Goal: Task Accomplishment & Management: Complete application form

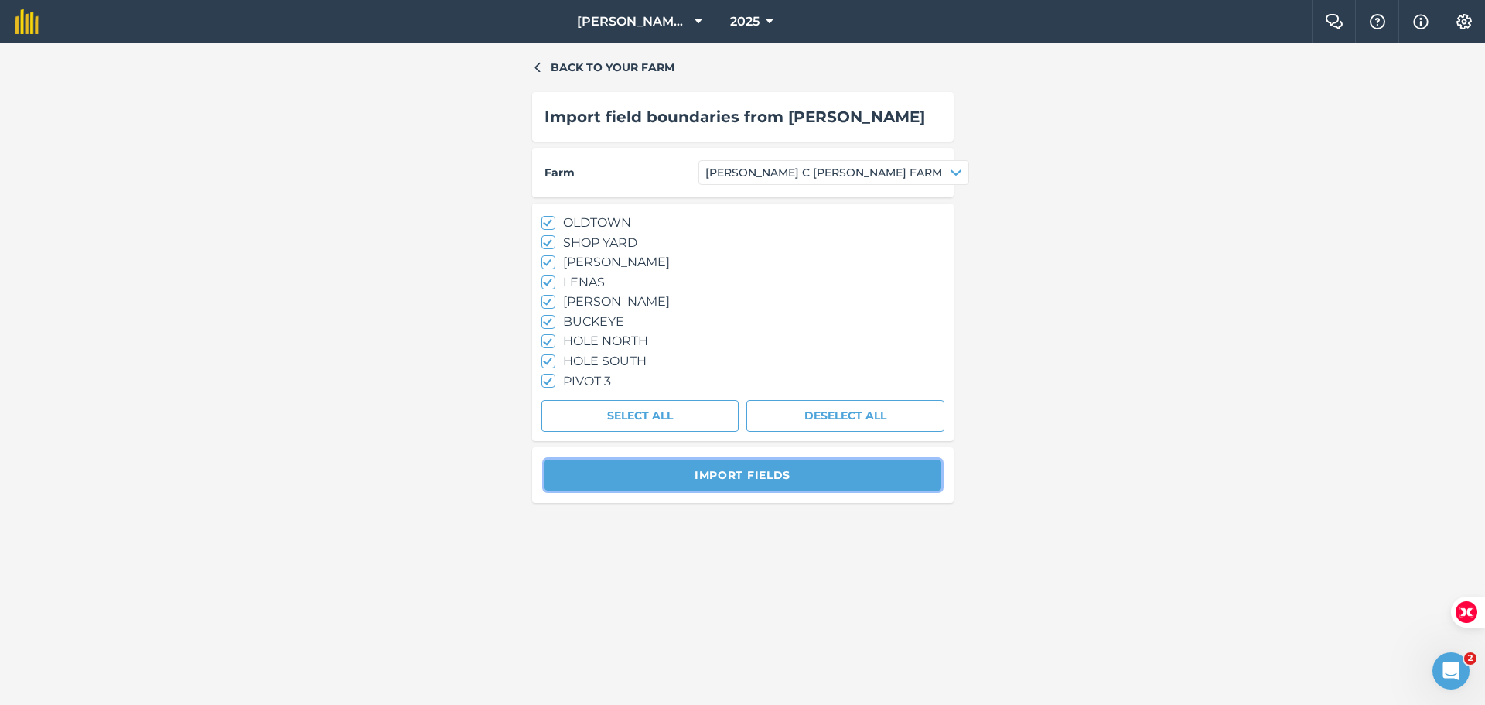
click at [777, 476] on button "Import fields" at bounding box center [743, 475] width 397 height 31
click at [776, 476] on button "Import fields" at bounding box center [743, 475] width 397 height 31
click at [736, 462] on button "Import fields" at bounding box center [743, 475] width 397 height 31
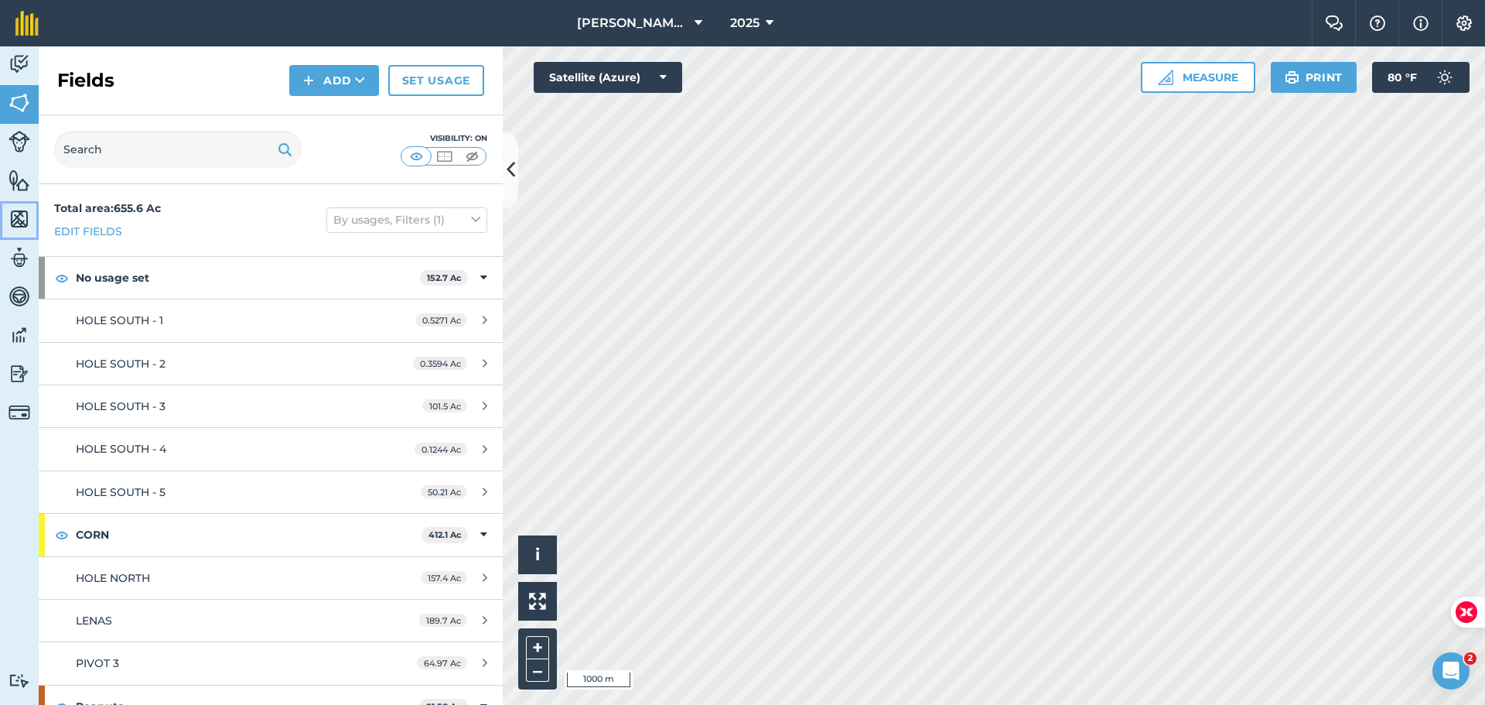
click at [22, 213] on img at bounding box center [20, 218] width 22 height 23
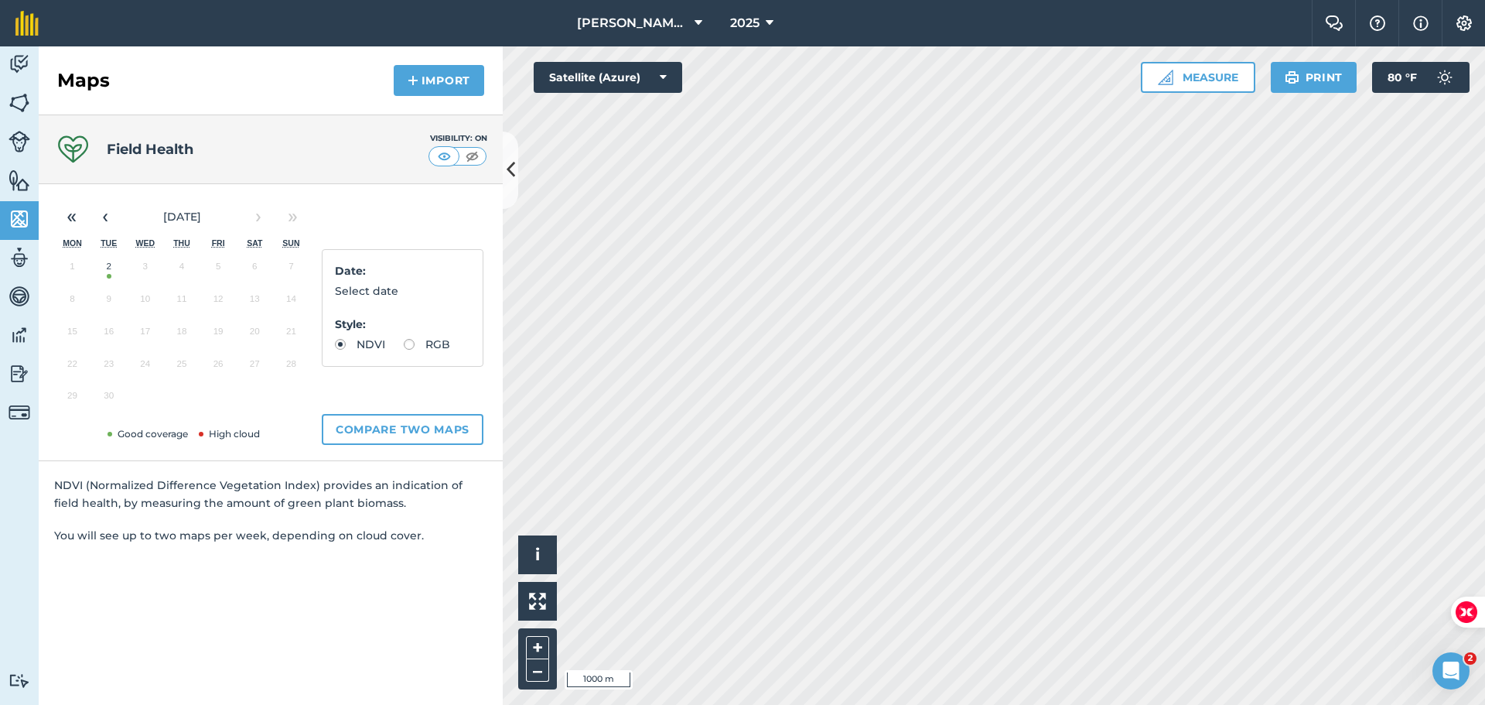
click at [405, 341] on label "RGB" at bounding box center [427, 344] width 46 height 11
radio input "true"
click at [426, 73] on button "Import" at bounding box center [439, 80] width 91 height 31
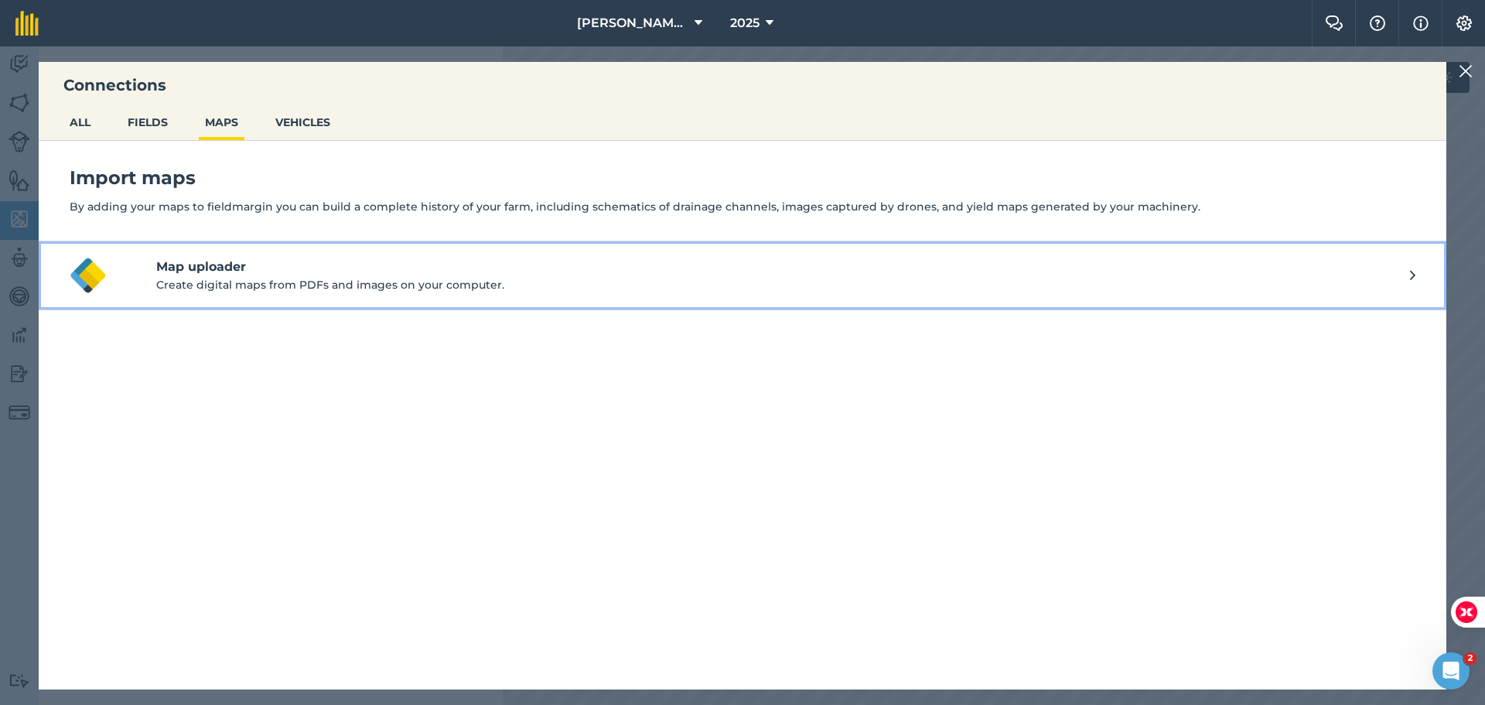
click at [203, 279] on p "Create digital maps from PDFs and images on your computer." at bounding box center [783, 284] width 1254 height 17
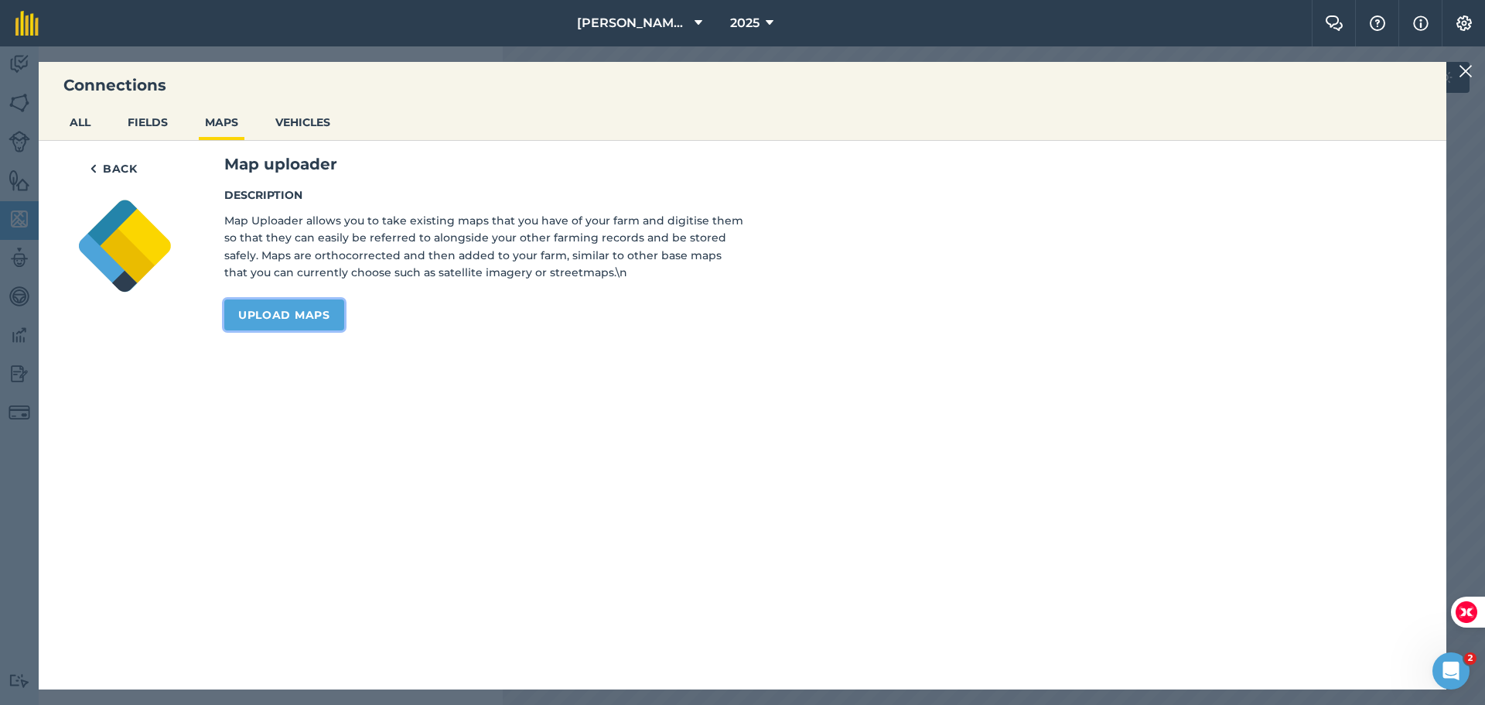
click at [276, 312] on link "Upload maps" at bounding box center [284, 314] width 120 height 31
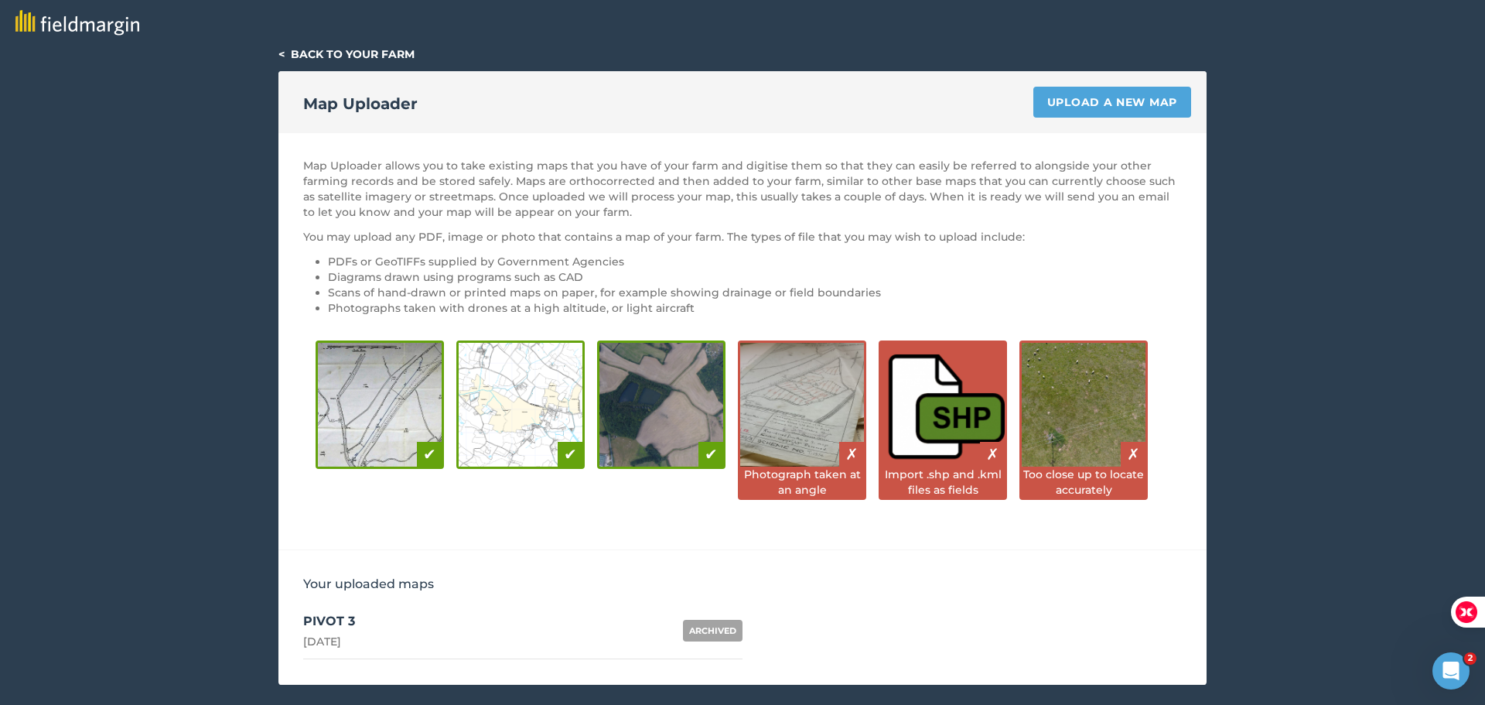
click at [545, 627] on link "PIVOT 3 1st August 2025 ARCHIVED" at bounding box center [522, 631] width 439 height 56
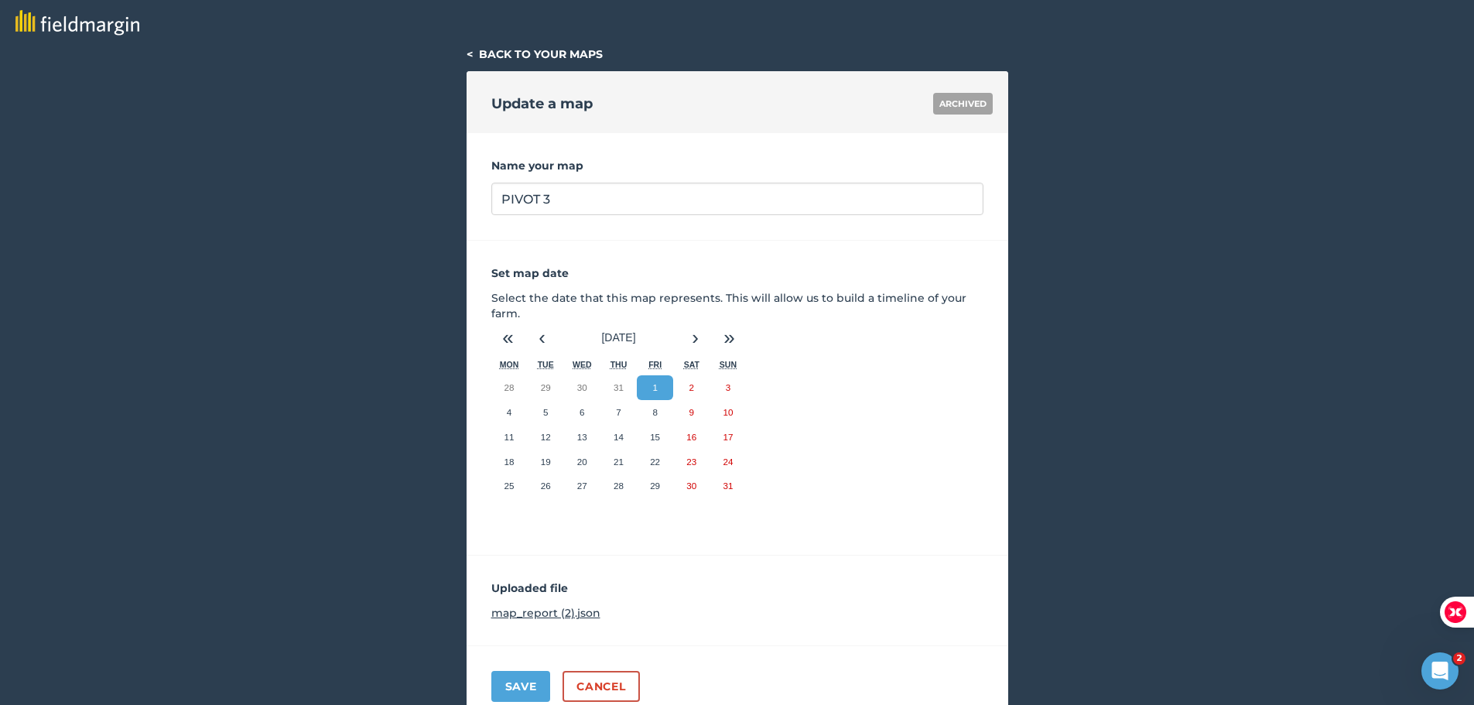
click at [514, 99] on div "Update a map ARCHIVED" at bounding box center [738, 102] width 542 height 62
drag, startPoint x: 511, startPoint y: 67, endPoint x: 500, endPoint y: 46, distance: 22.8
click at [505, 62] on div "< Back to your maps Update a map ARCHIVED Name your map PIVOT 3 Set map date Se…" at bounding box center [738, 386] width 542 height 681
click at [500, 46] on div "< Back to your maps" at bounding box center [738, 53] width 542 height 15
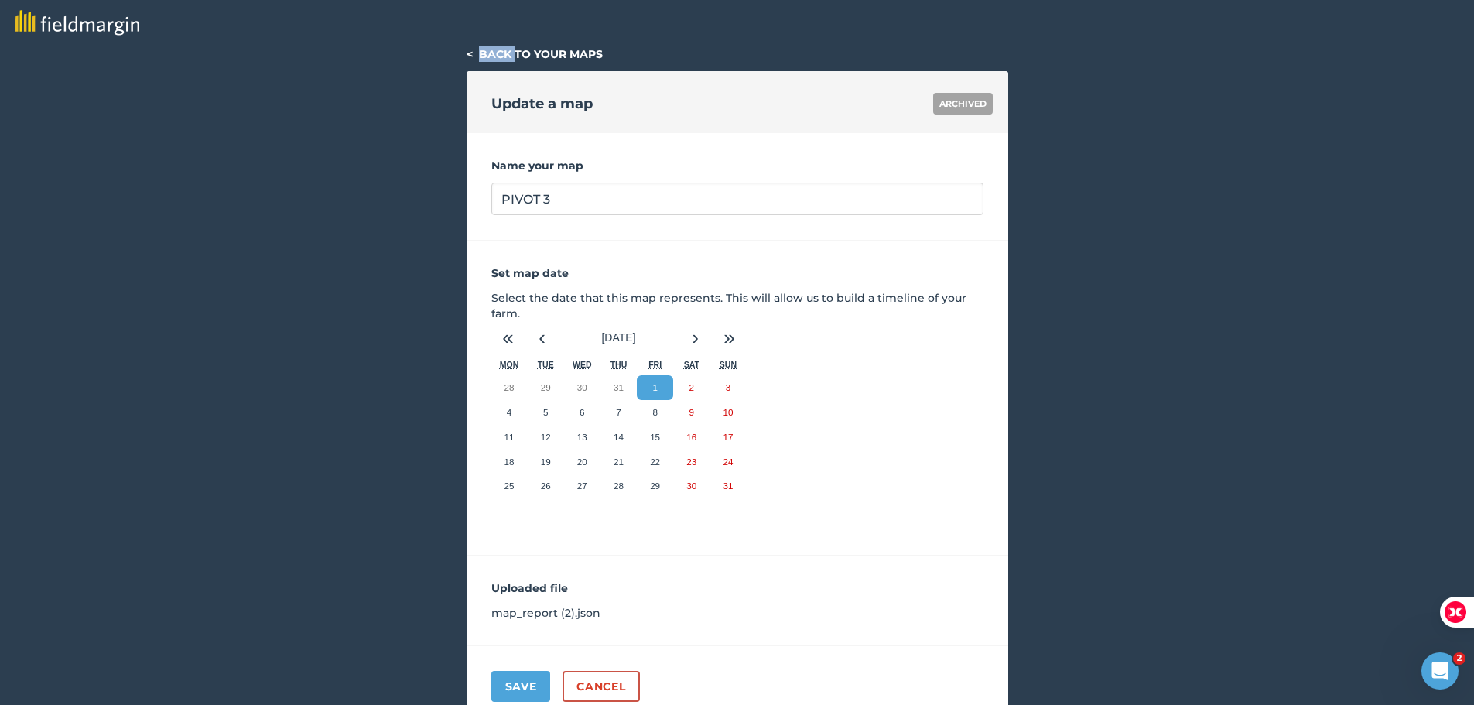
click at [477, 53] on link "< Back to your maps" at bounding box center [535, 54] width 136 height 14
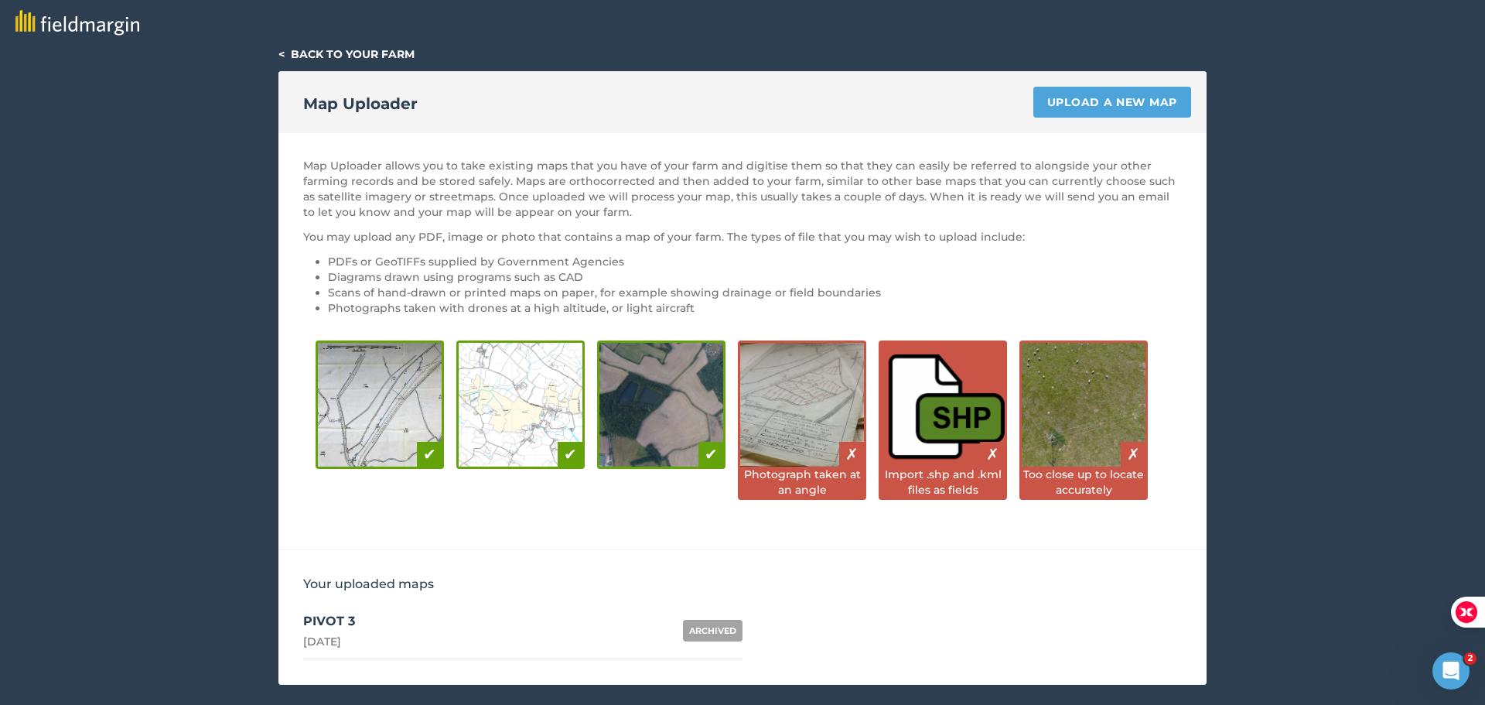
click at [289, 51] on link "< Back to your farm" at bounding box center [347, 54] width 136 height 14
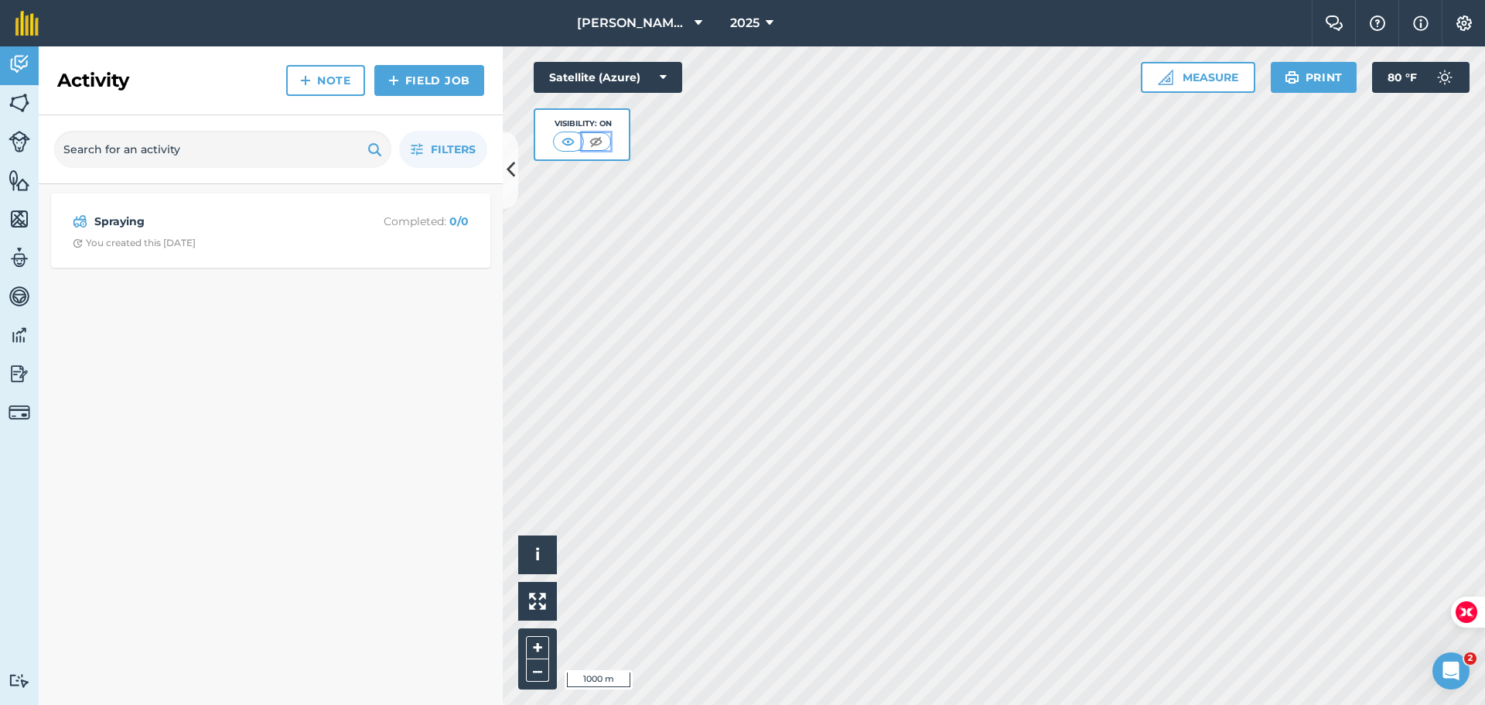
click at [593, 135] on img at bounding box center [595, 141] width 19 height 15
click at [593, 135] on img at bounding box center [596, 141] width 19 height 15
click at [562, 145] on img at bounding box center [568, 141] width 19 height 15
click at [15, 372] on img at bounding box center [20, 373] width 22 height 23
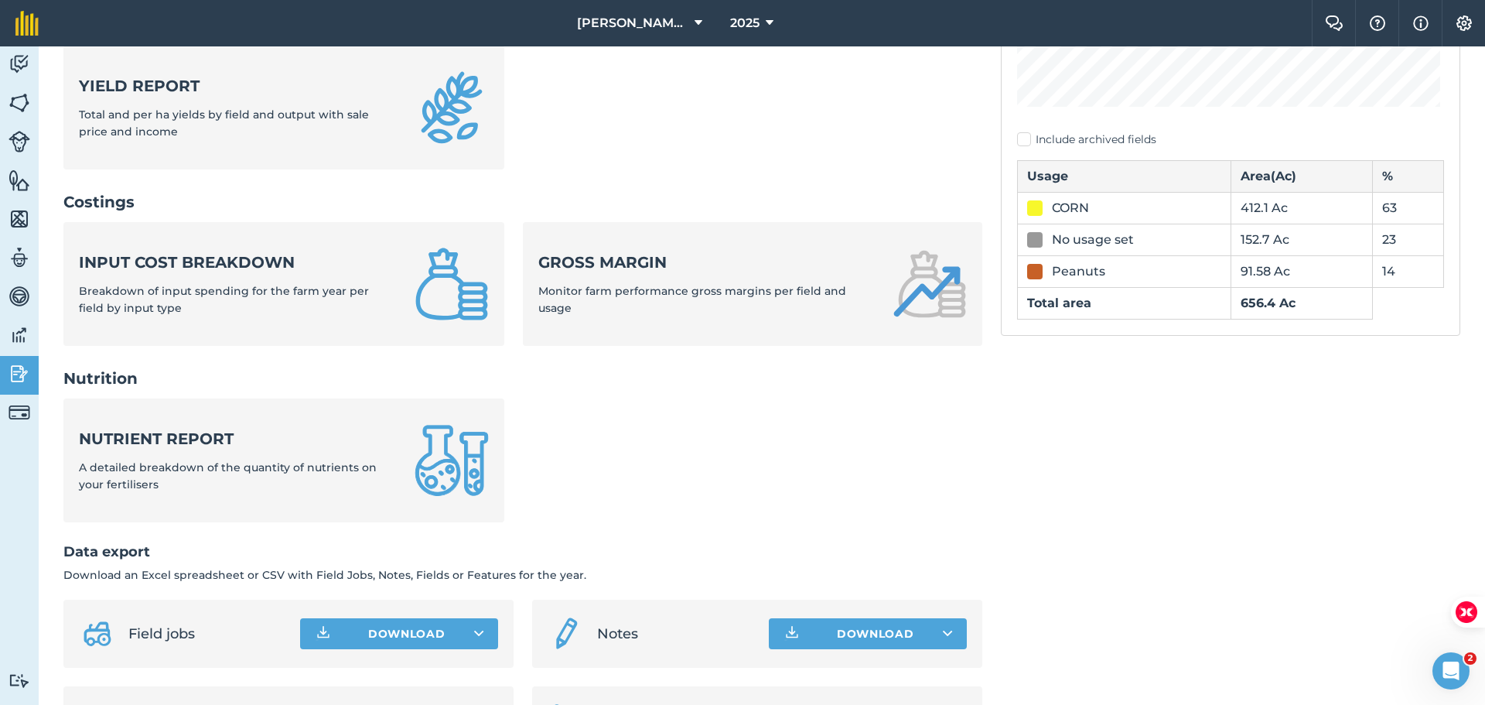
scroll to position [437, 0]
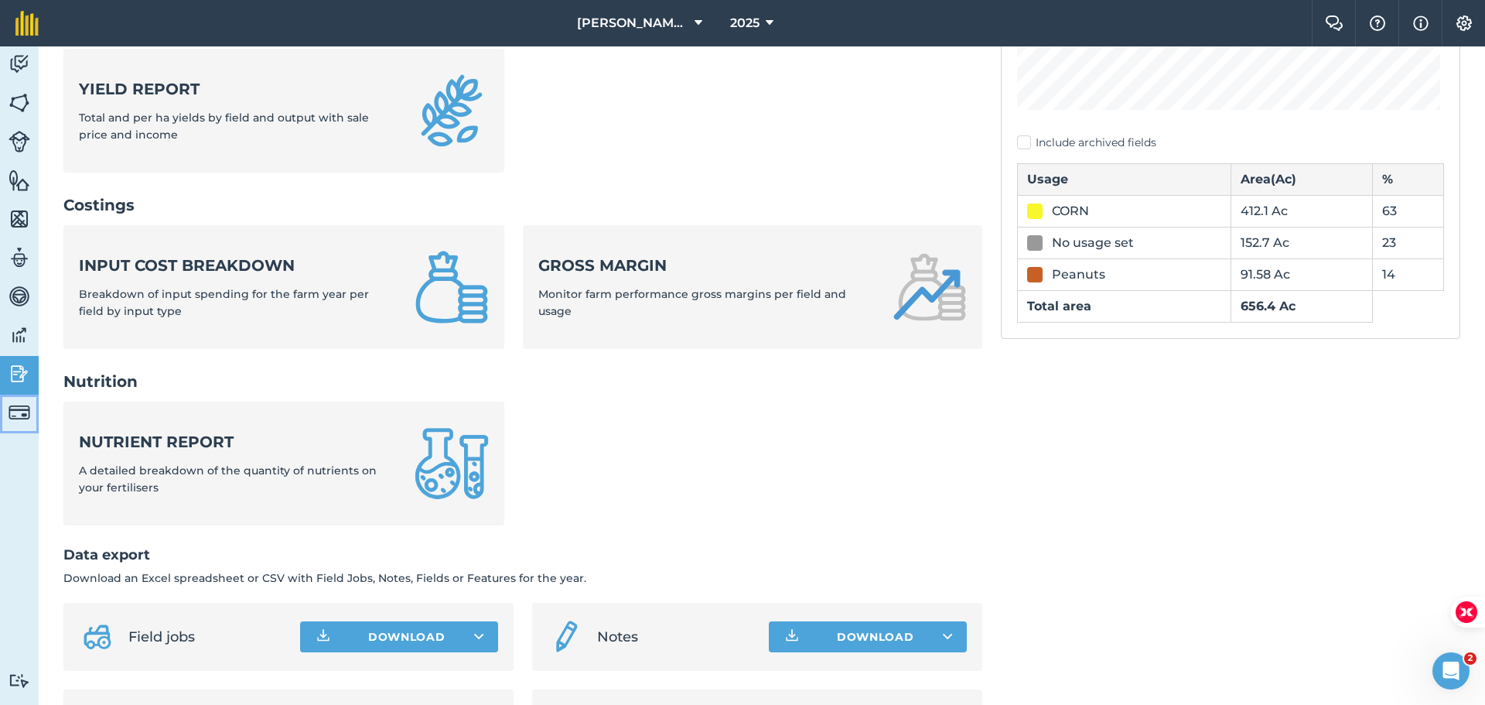
click at [25, 411] on img at bounding box center [20, 413] width 22 height 22
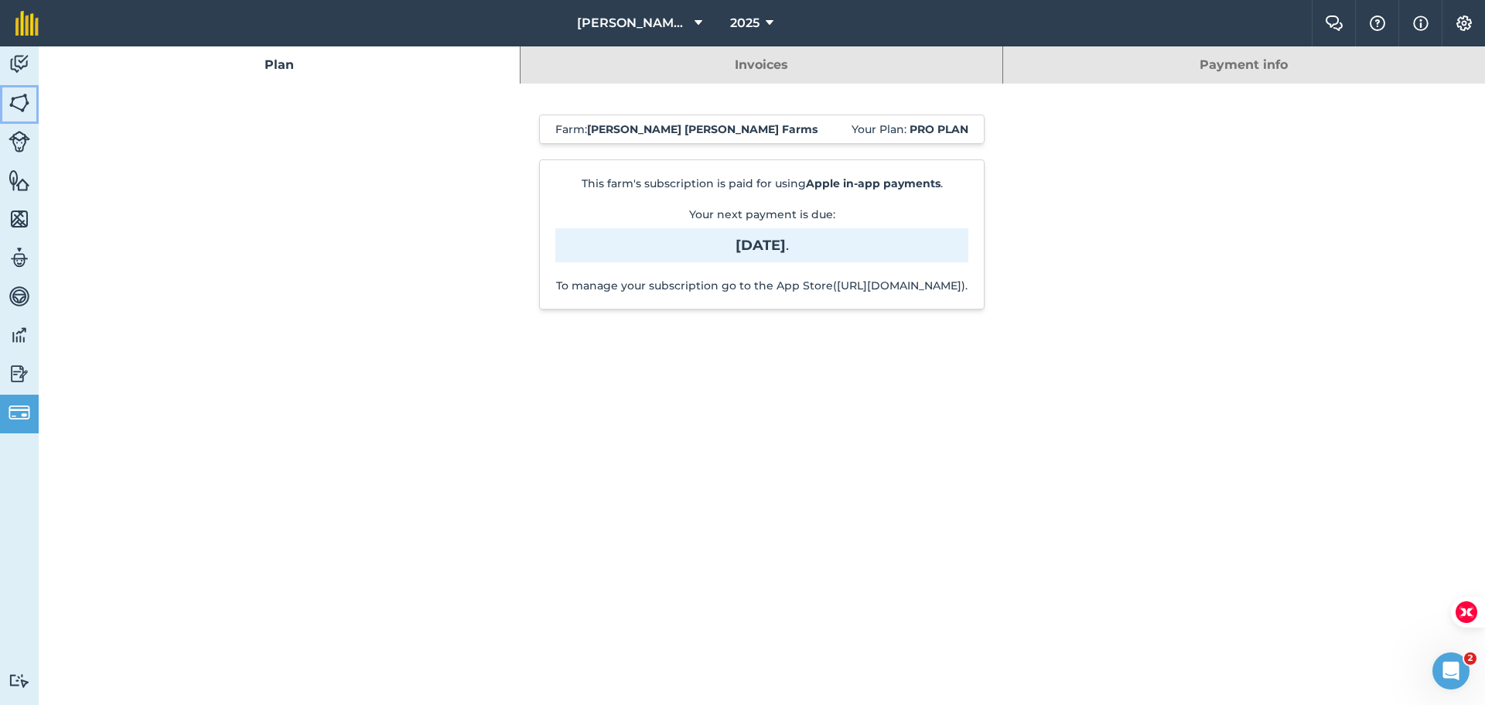
click at [19, 108] on img at bounding box center [20, 102] width 22 height 23
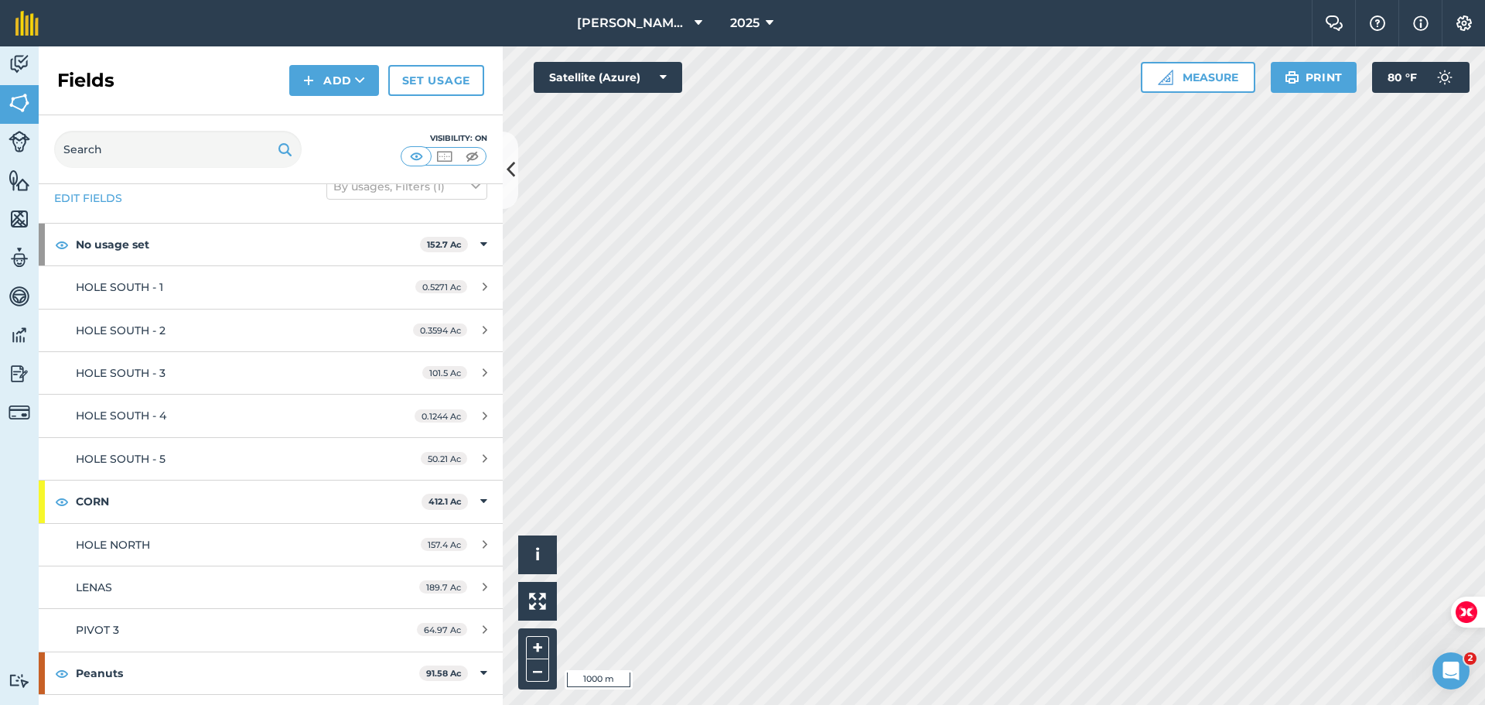
scroll to position [65, 0]
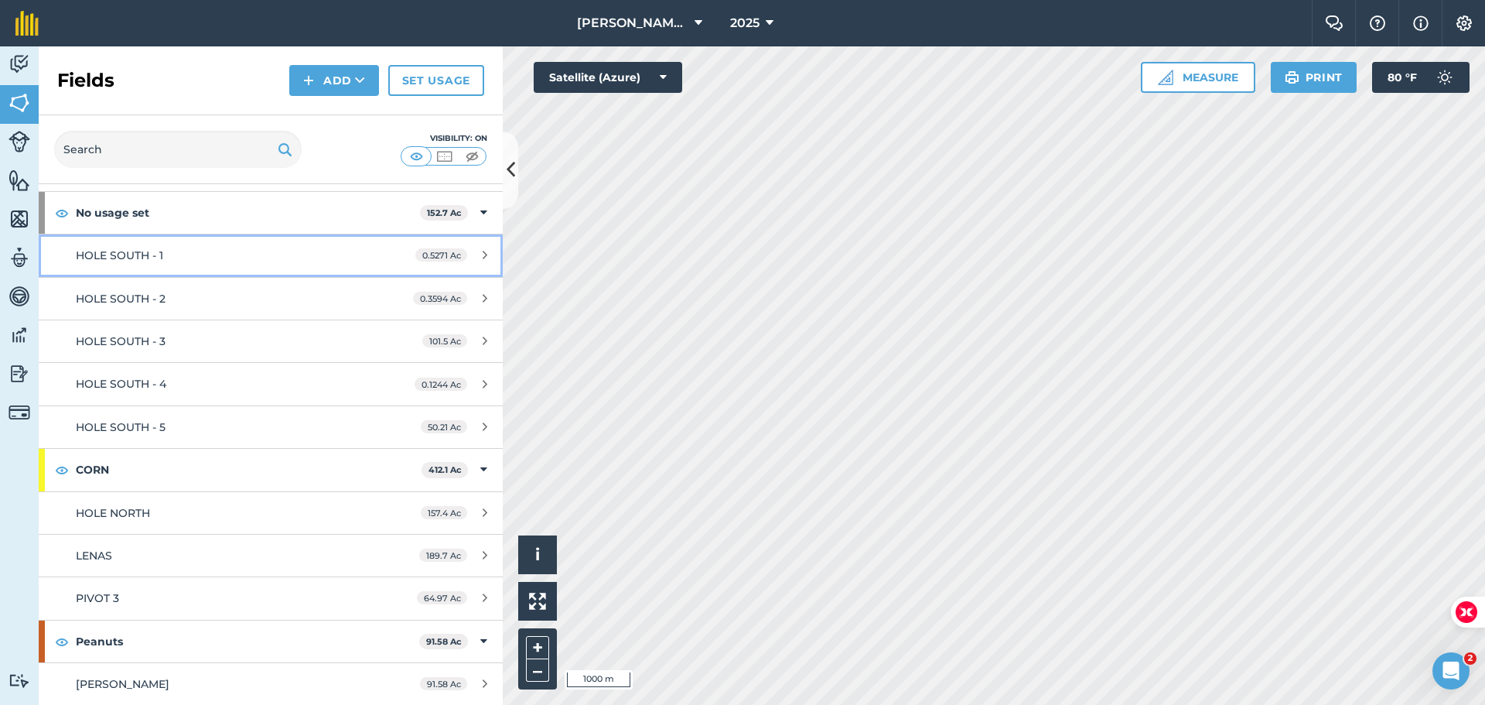
click at [279, 248] on div "HOLE SOUTH - 1" at bounding box center [221, 255] width 291 height 17
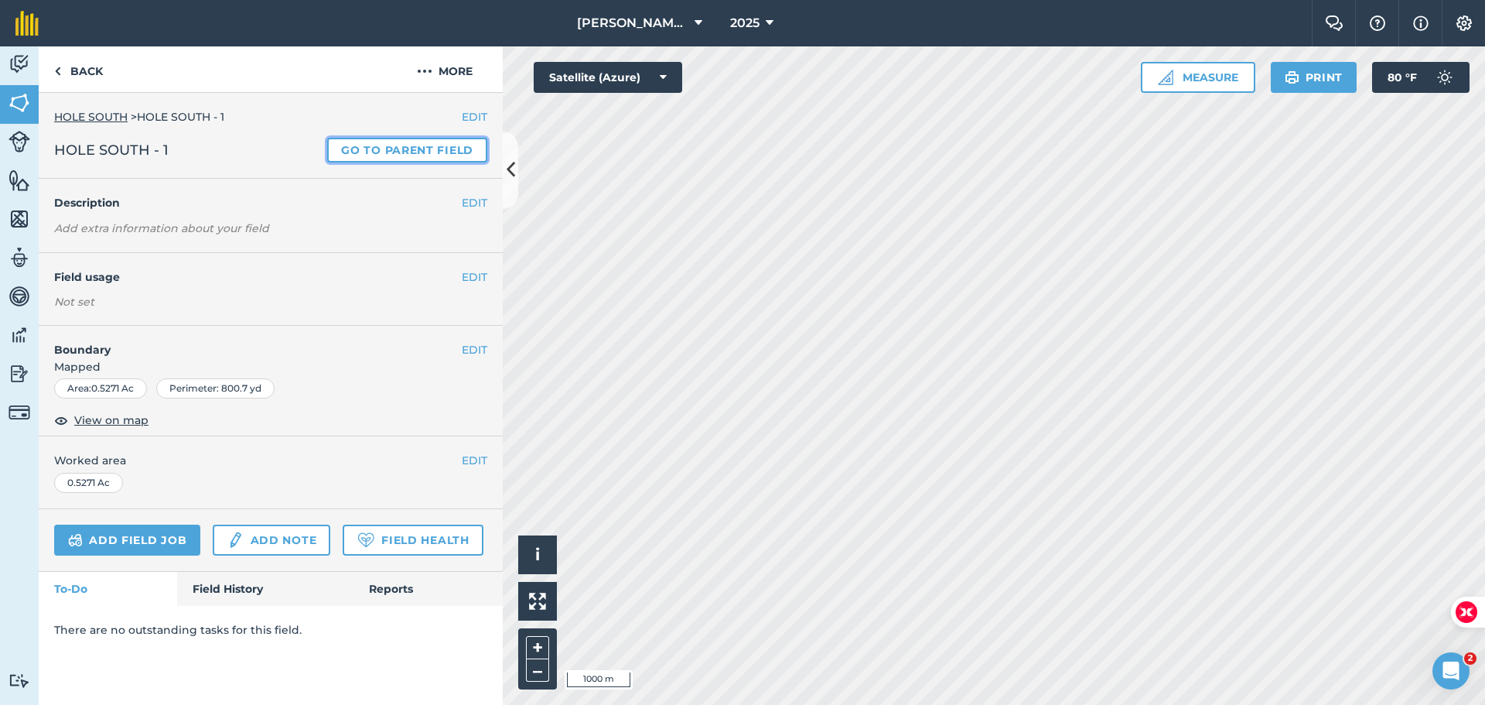
click at [343, 150] on link "Go to parent field" at bounding box center [407, 150] width 160 height 25
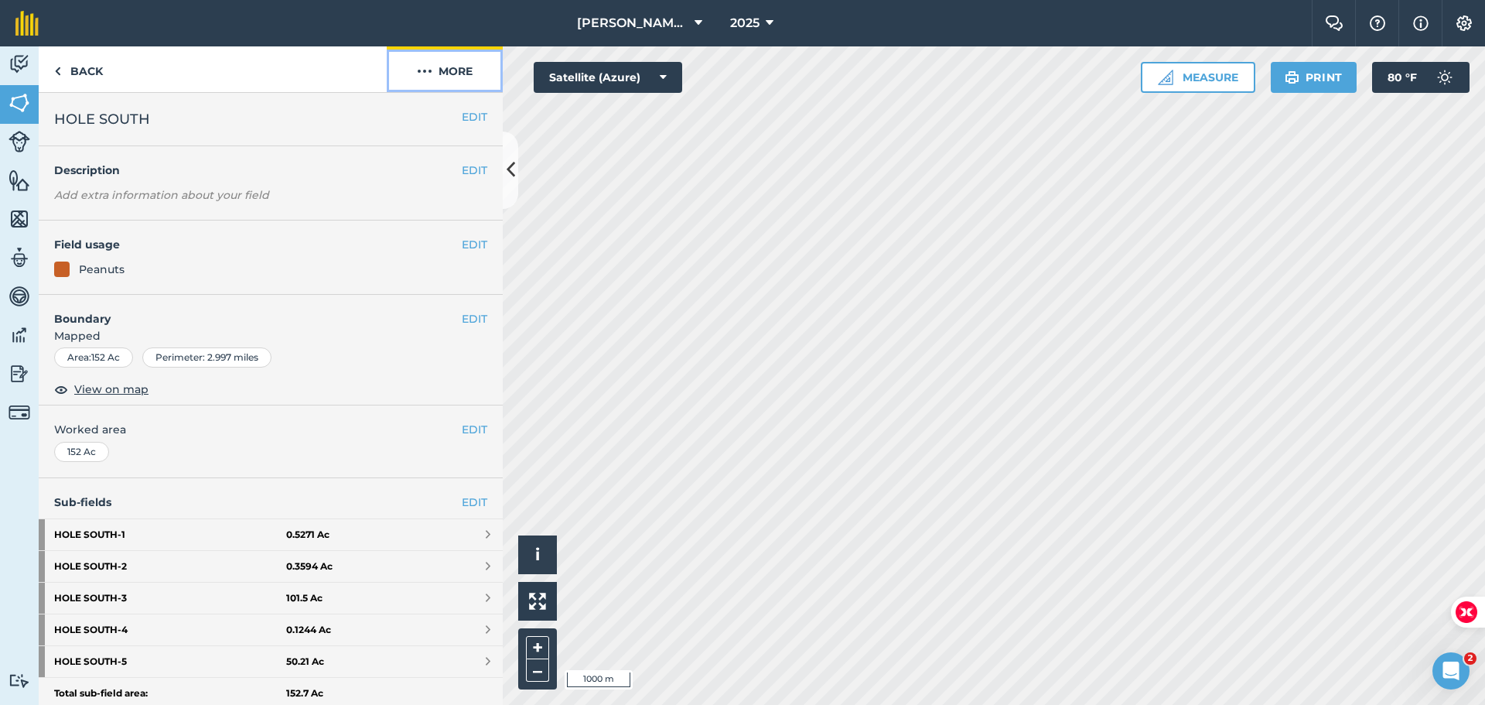
click at [463, 68] on button "More" at bounding box center [445, 69] width 116 height 46
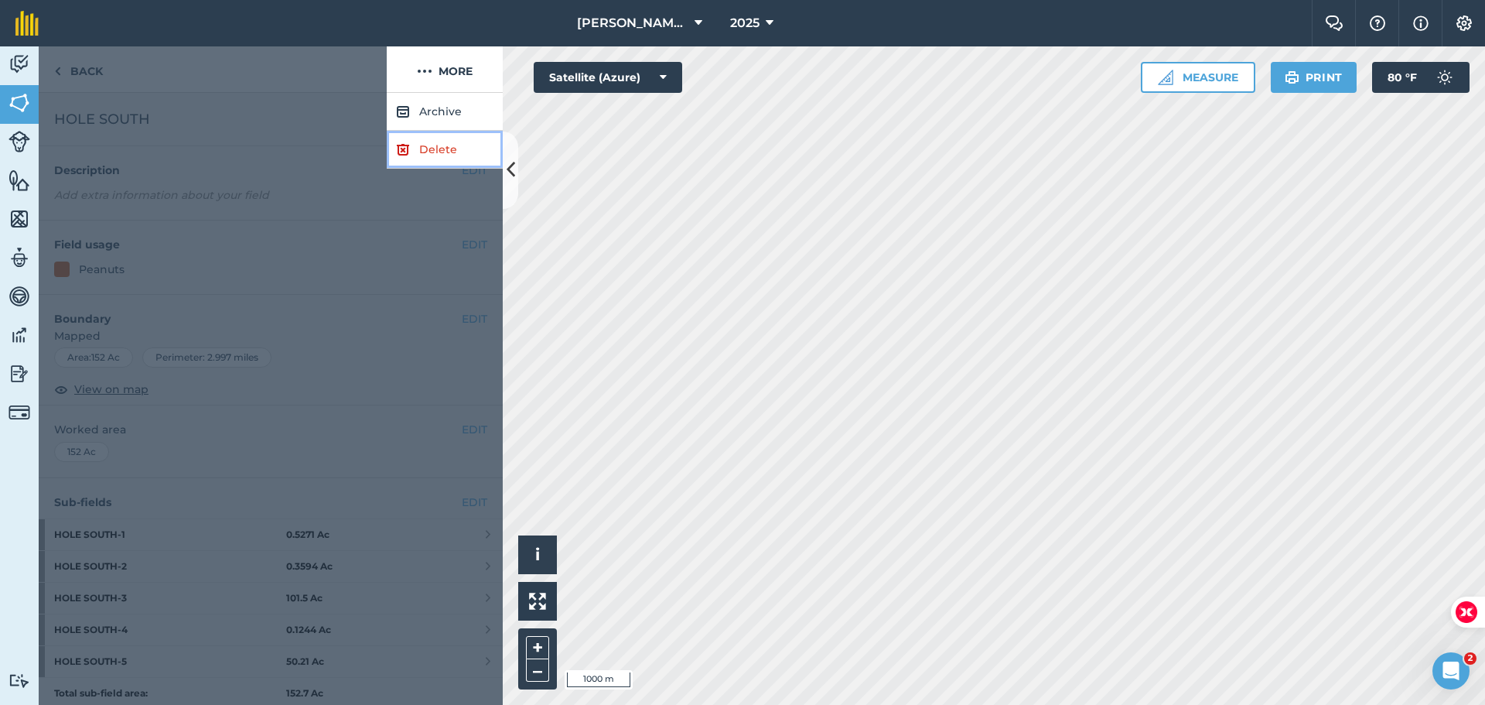
click at [425, 150] on link "Delete" at bounding box center [445, 150] width 116 height 38
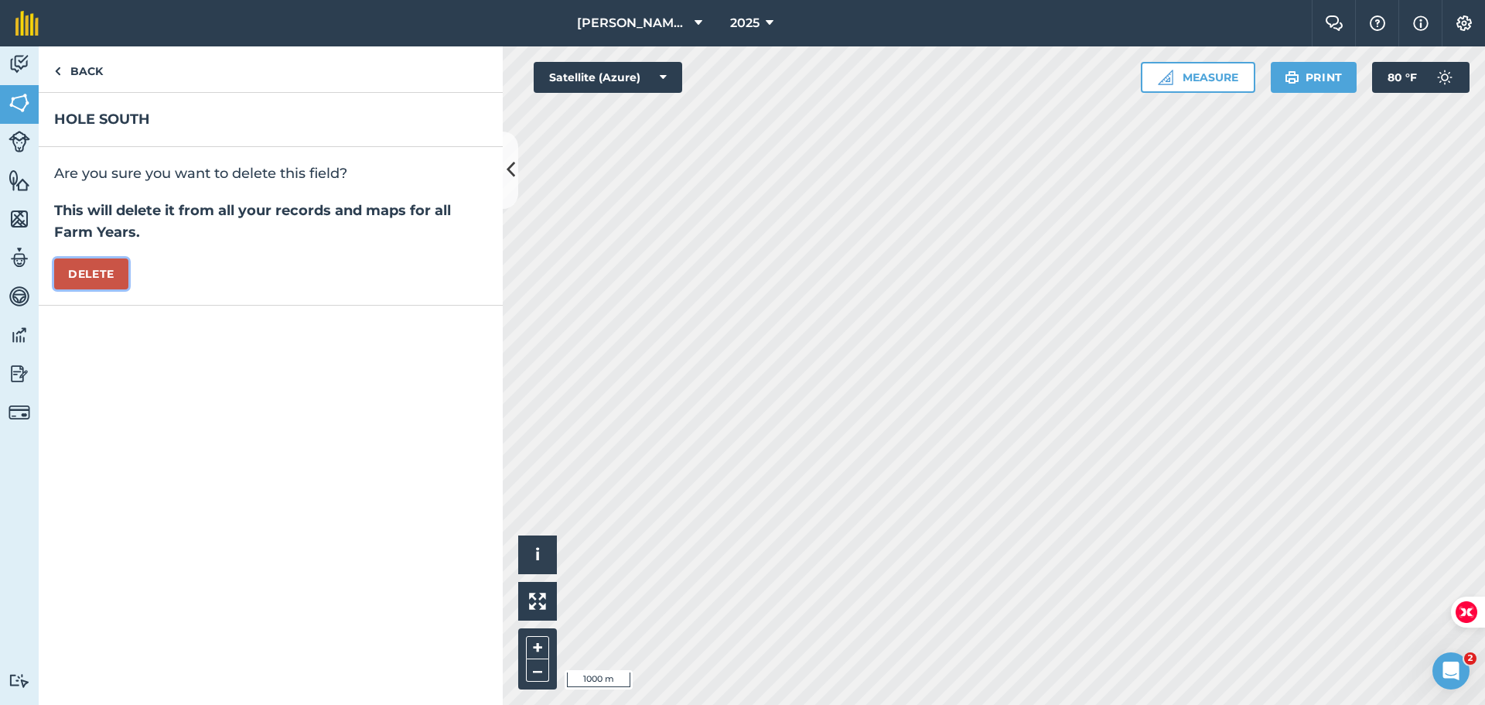
click at [106, 268] on button "Delete" at bounding box center [91, 273] width 74 height 31
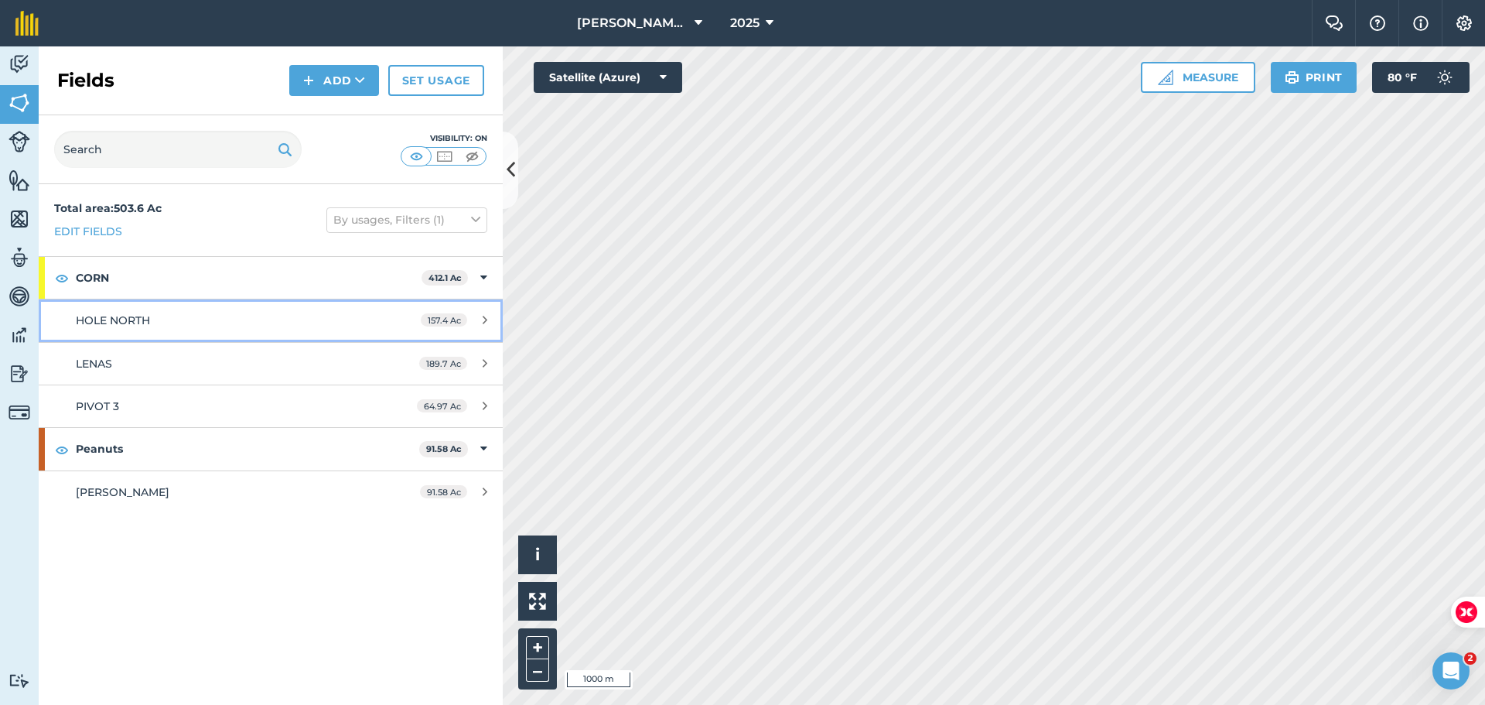
click at [484, 320] on icon at bounding box center [485, 320] width 5 height 12
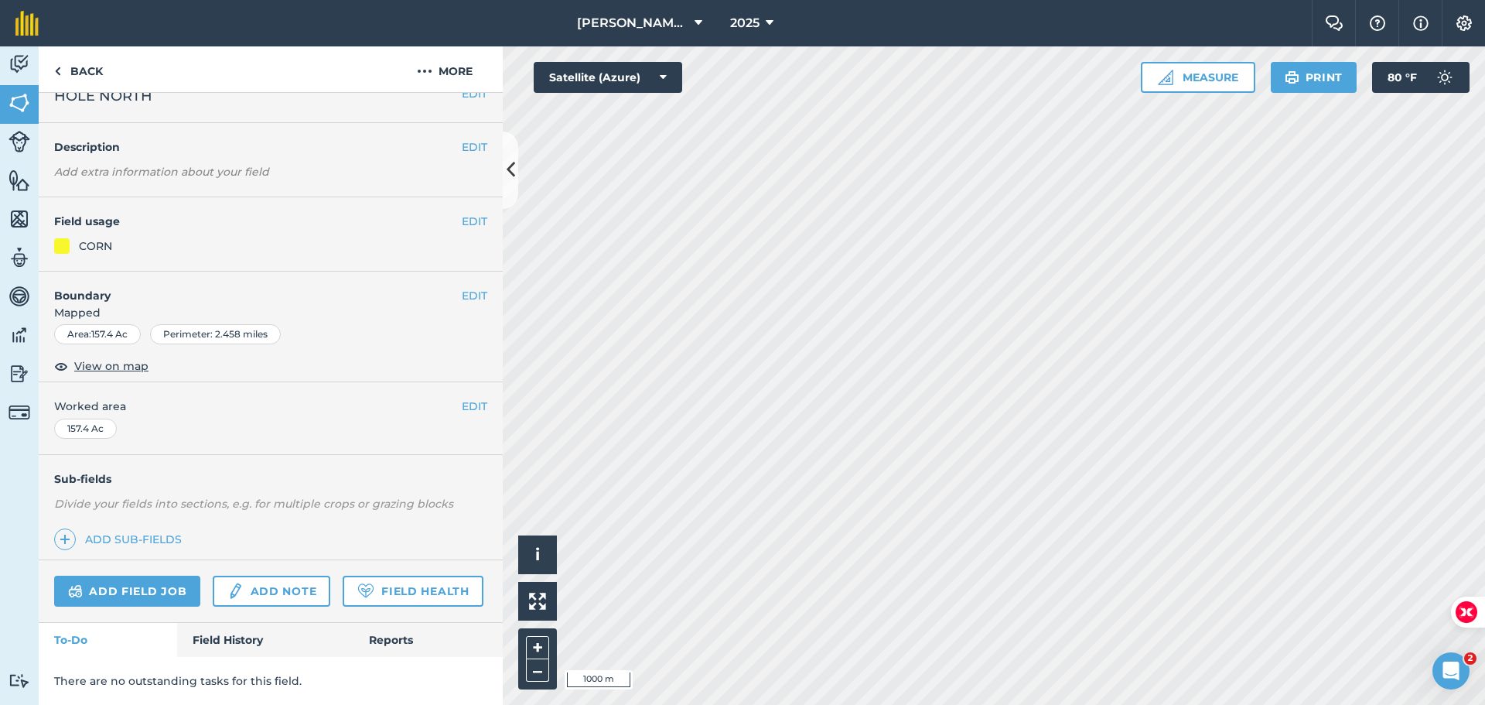
scroll to position [67, 0]
click at [77, 73] on link "Back" at bounding box center [79, 69] width 80 height 46
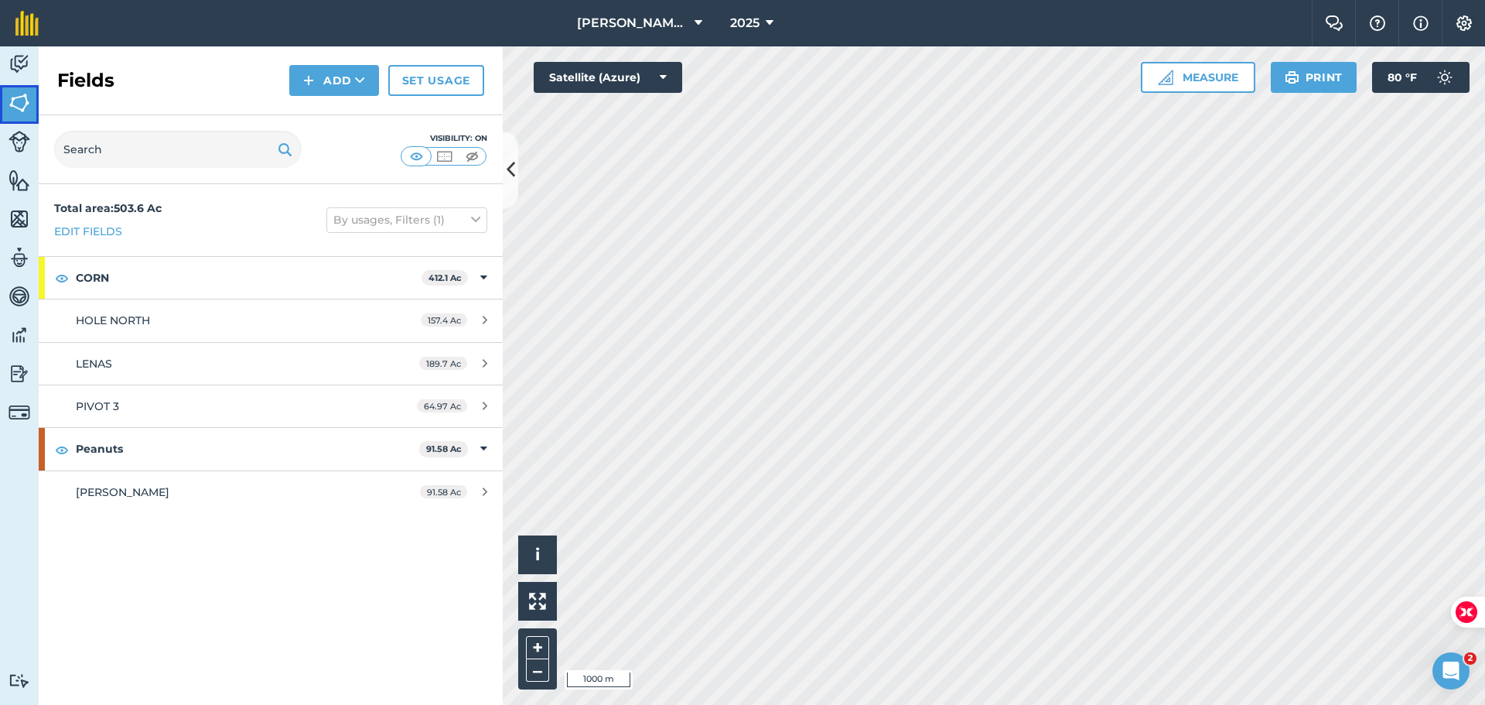
click at [18, 105] on img at bounding box center [20, 102] width 22 height 23
click at [21, 53] on img at bounding box center [20, 64] width 22 height 23
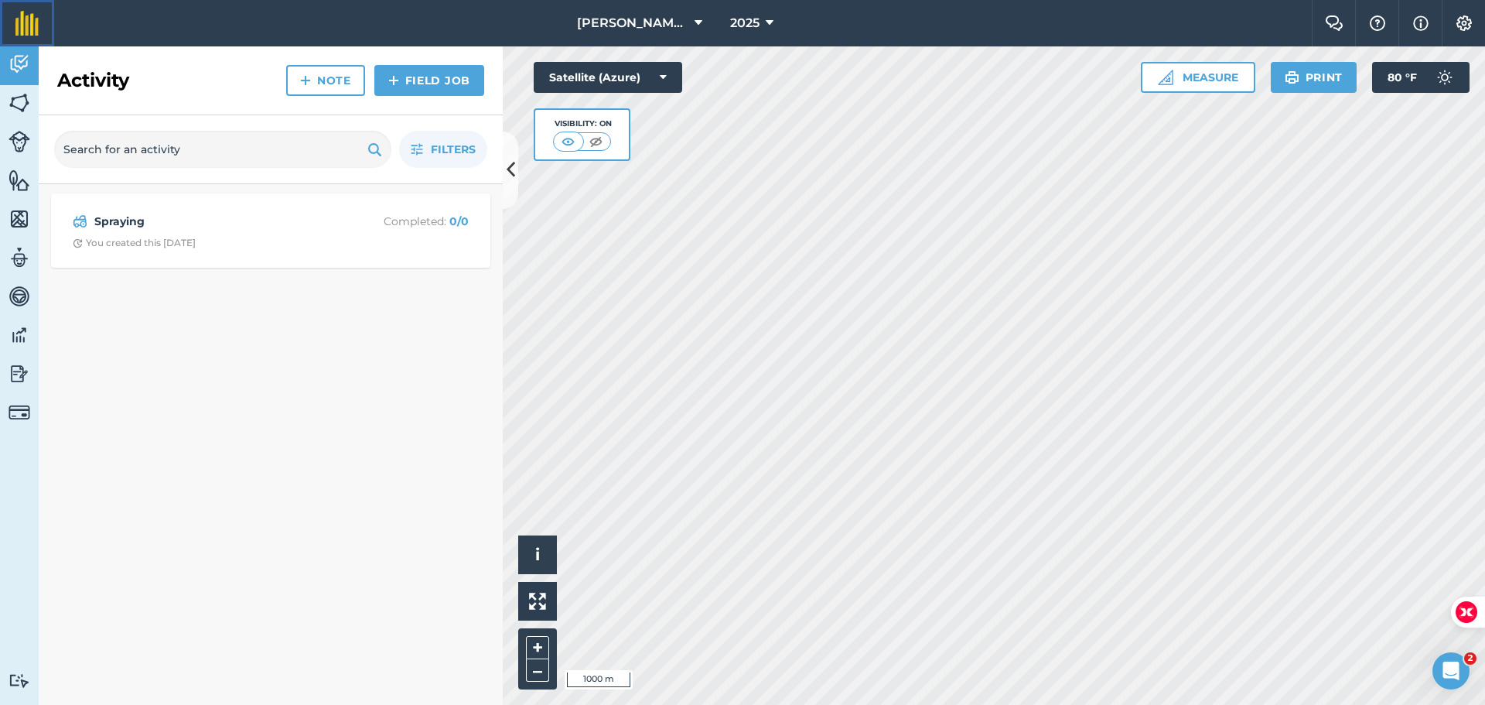
click at [23, 21] on img at bounding box center [26, 23] width 23 height 25
click at [21, 104] on img at bounding box center [20, 102] width 22 height 23
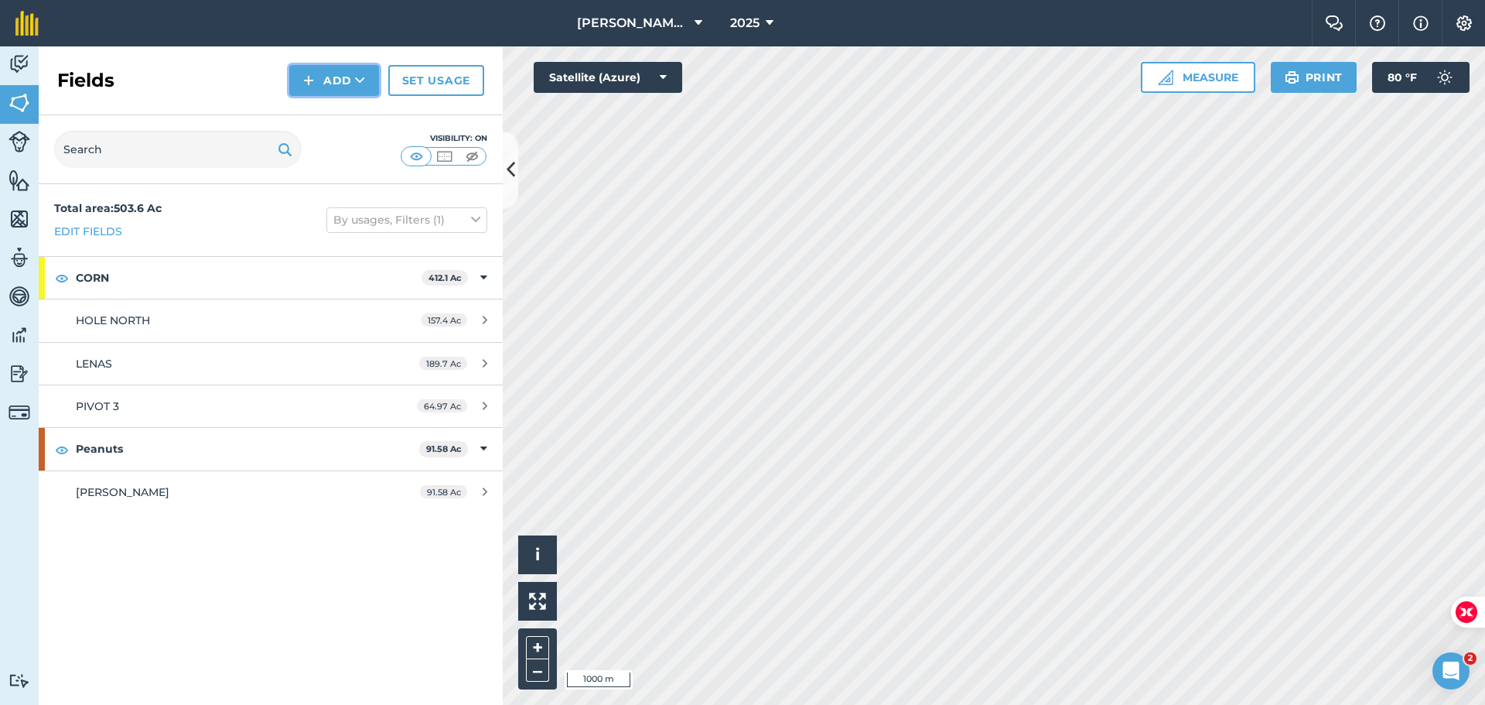
click at [293, 78] on button "Add" at bounding box center [334, 80] width 90 height 31
click at [322, 149] on link "Import" at bounding box center [334, 150] width 85 height 34
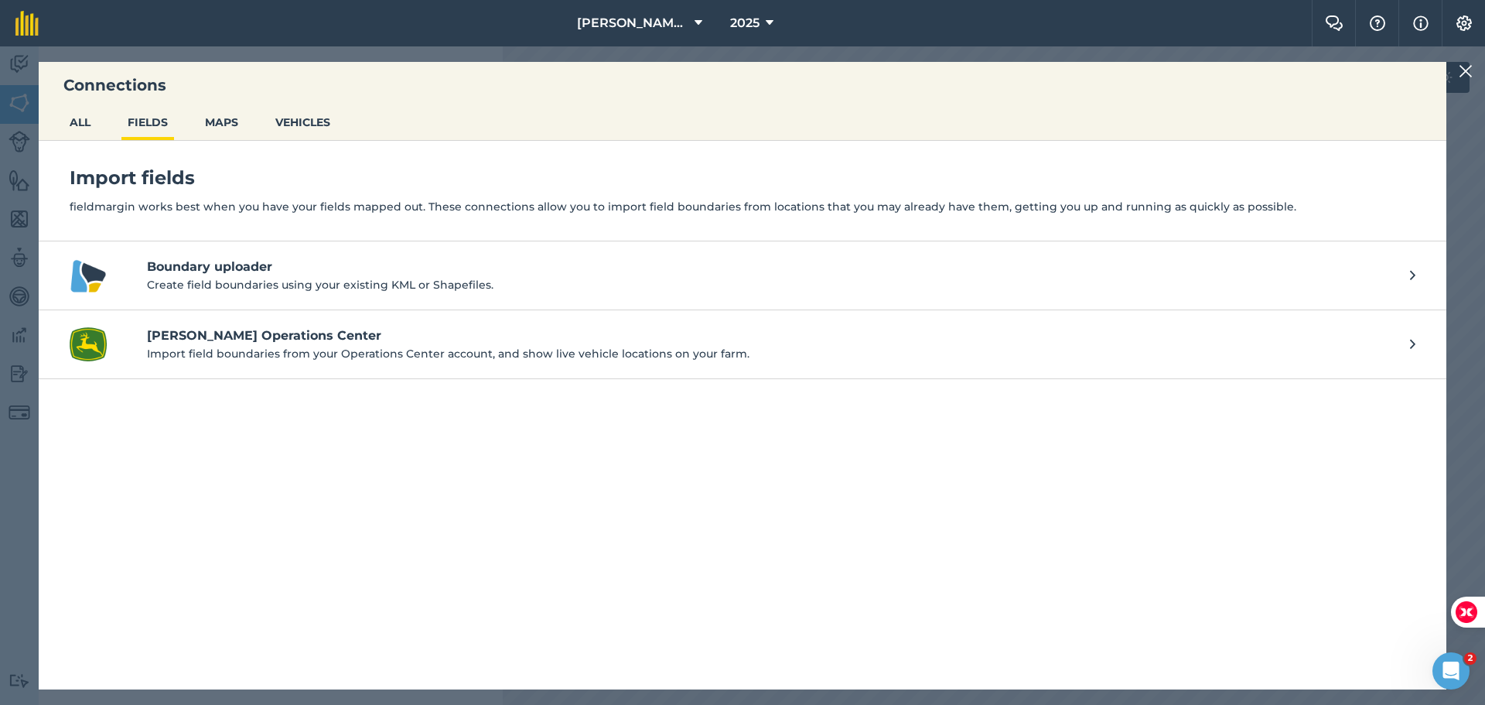
click at [207, 271] on h4 "Boundary uploader" at bounding box center [771, 267] width 1248 height 19
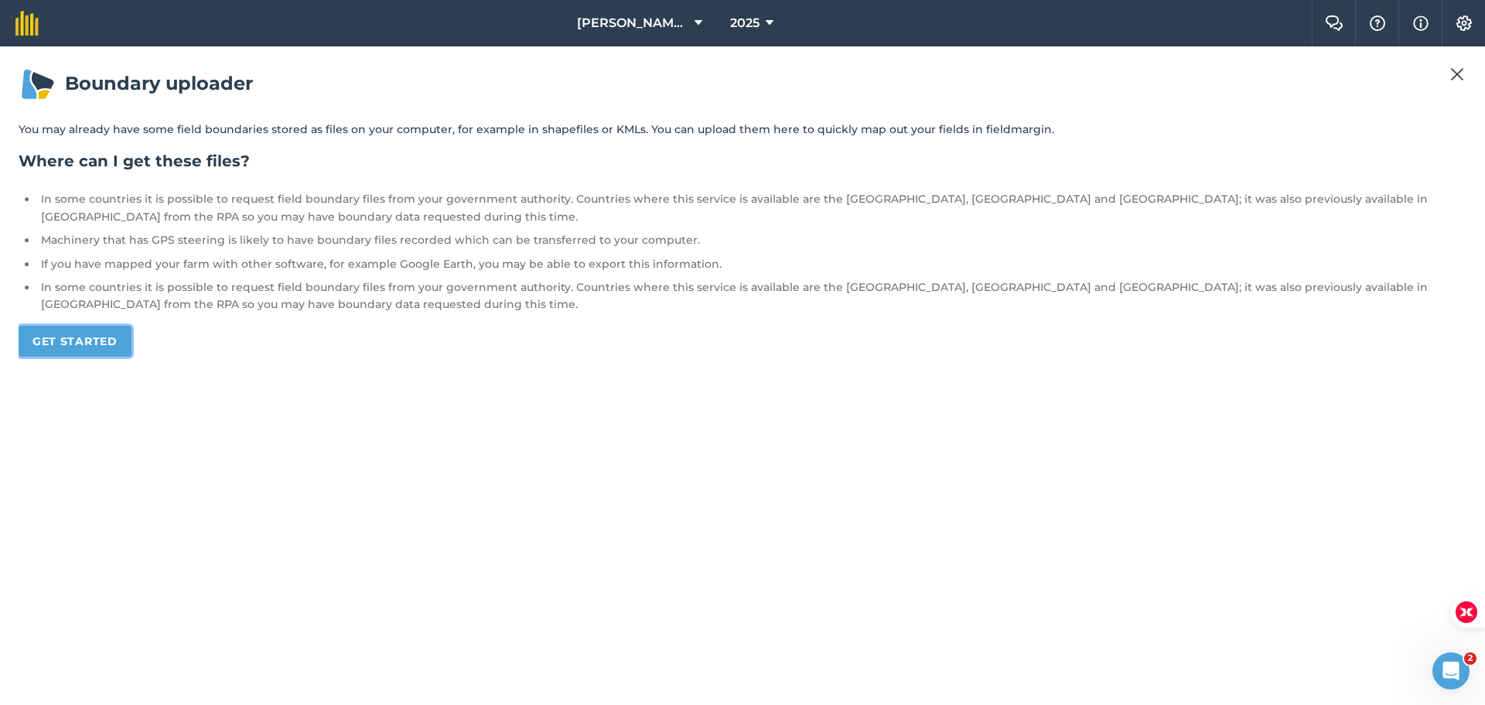
click at [70, 343] on link "Get started" at bounding box center [75, 341] width 113 height 31
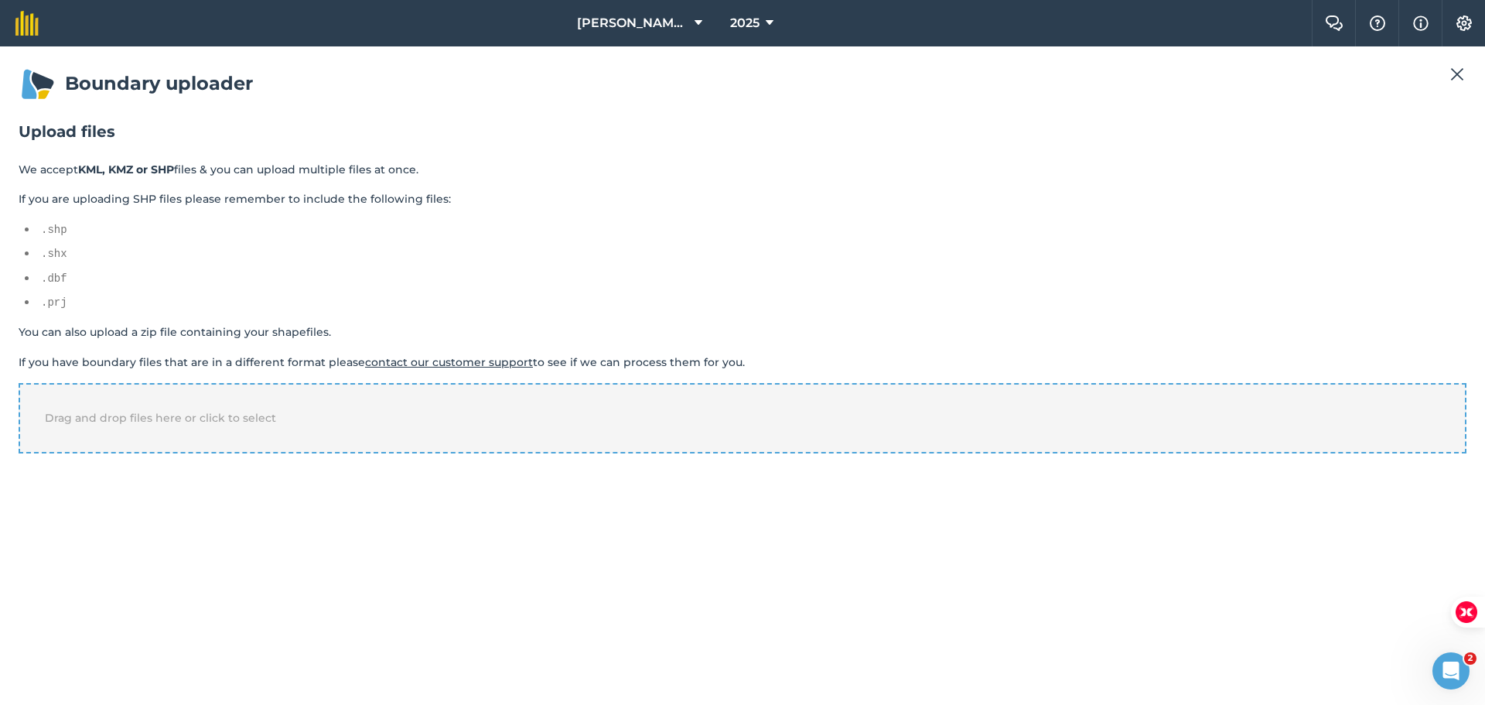
click at [638, 422] on div "Drag and drop files here or click to select" at bounding box center [743, 418] width 1448 height 70
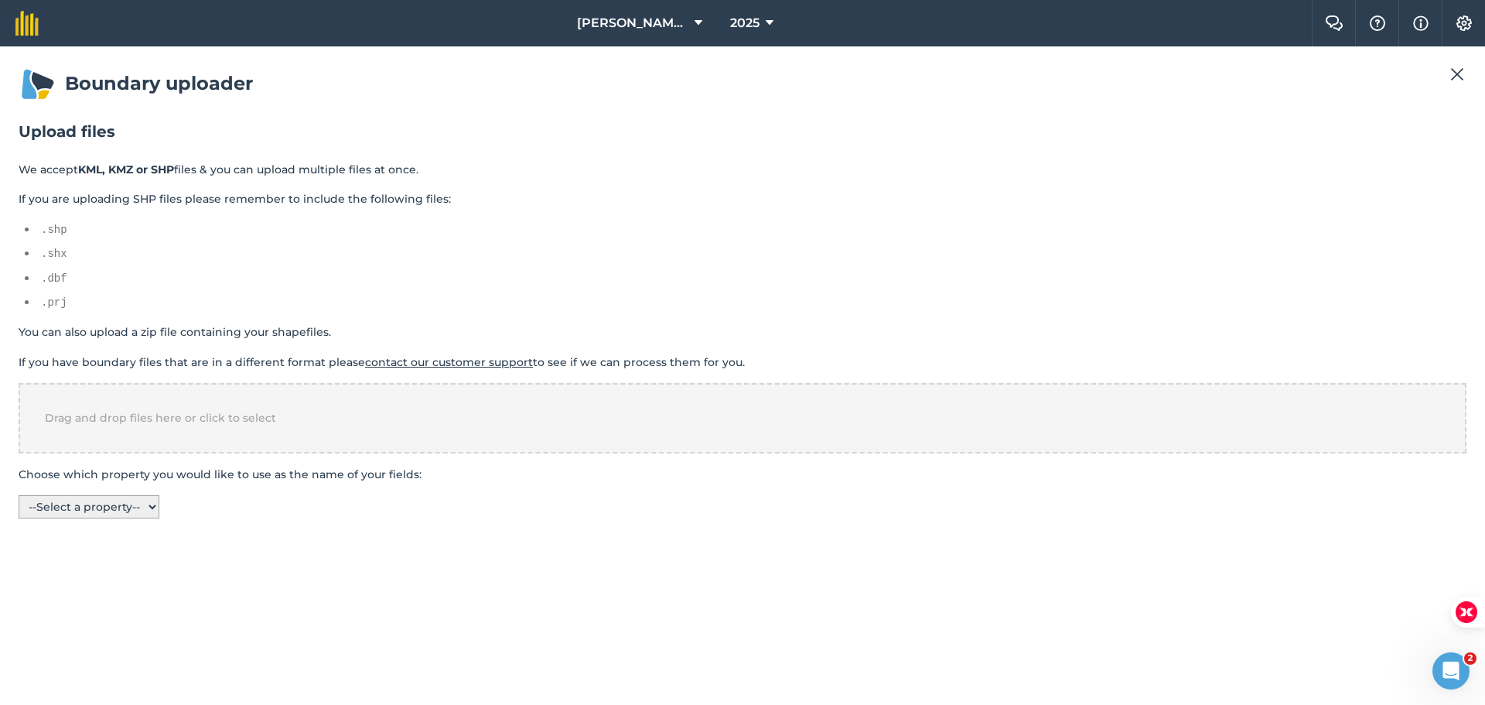
click at [66, 509] on select "-- Select a property -- CLIENTNAME FARM_NAME FIELD_NAME FIELD_AREA WITH_HOLES" at bounding box center [89, 506] width 141 height 23
click at [19, 495] on select "-- Select a property -- CLIENTNAME FARM_NAME FIELD_NAME FIELD_AREA WITH_HOLES" at bounding box center [89, 506] width 141 height 23
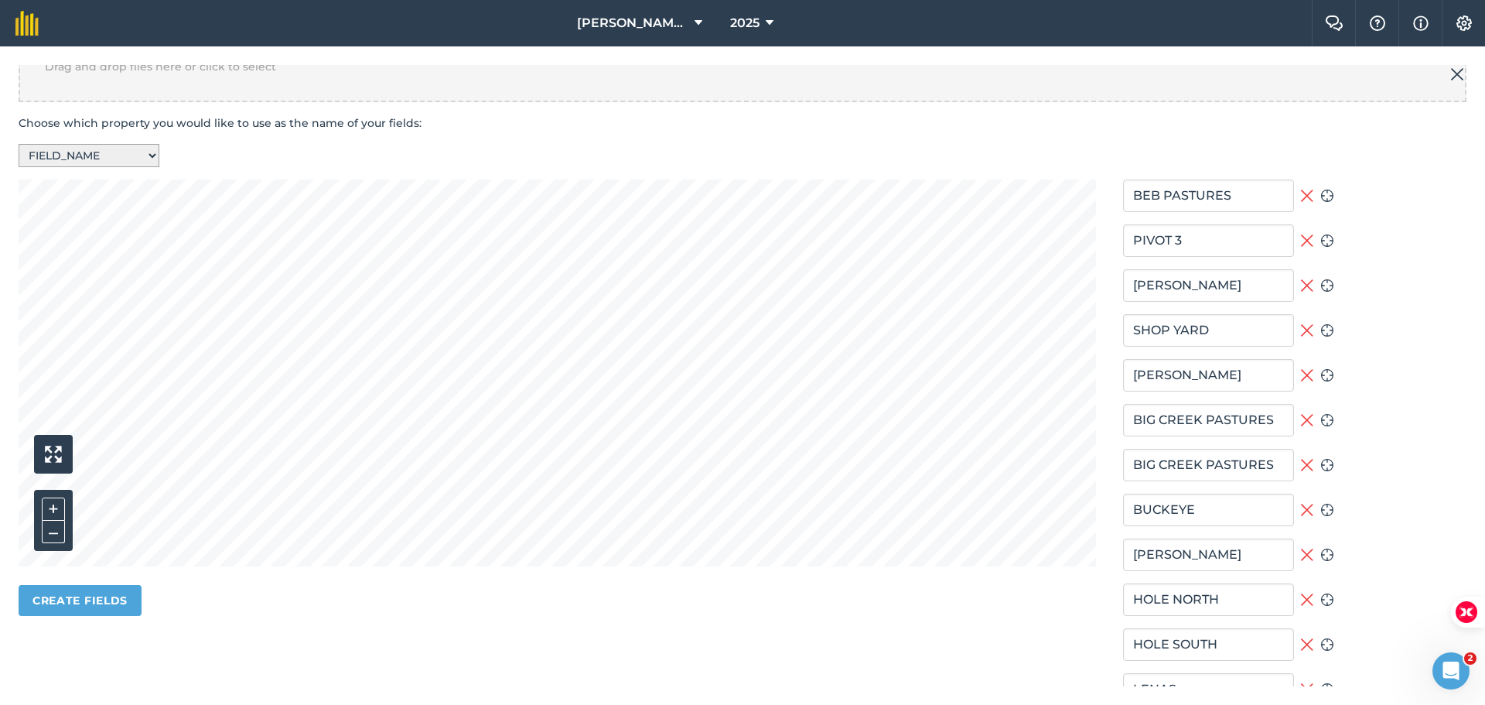
scroll to position [387, 0]
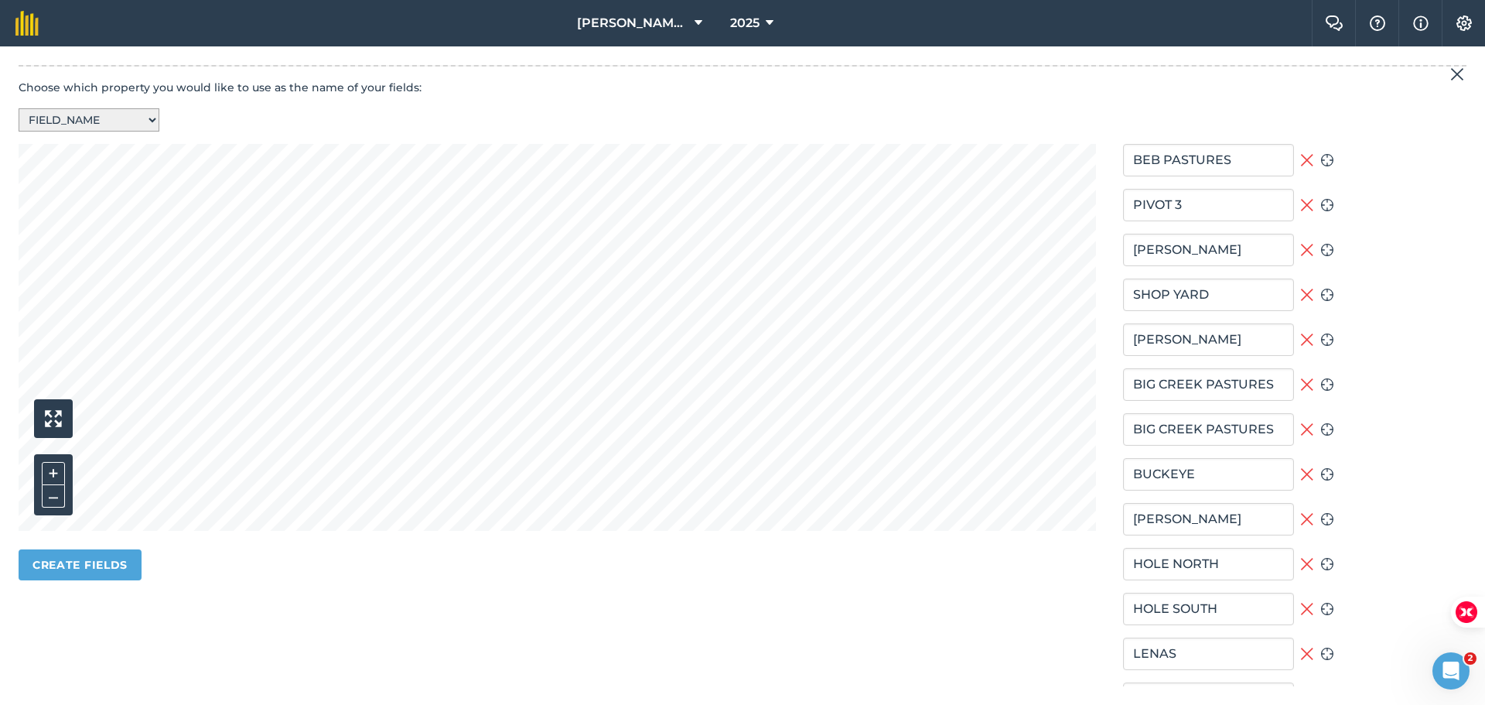
click at [134, 123] on select "-- Select a property -- CLIENTNAME FARM_NAME FIELD_NAME FIELD_AREA WITH_HOLES" at bounding box center [89, 119] width 141 height 23
select select "FIELD_AREA"
click at [19, 108] on select "-- Select a property -- CLIENTNAME FARM_NAME FIELD_NAME FIELD_AREA WITH_HOLES" at bounding box center [89, 119] width 141 height 23
type input "33.46"
type input "68.93"
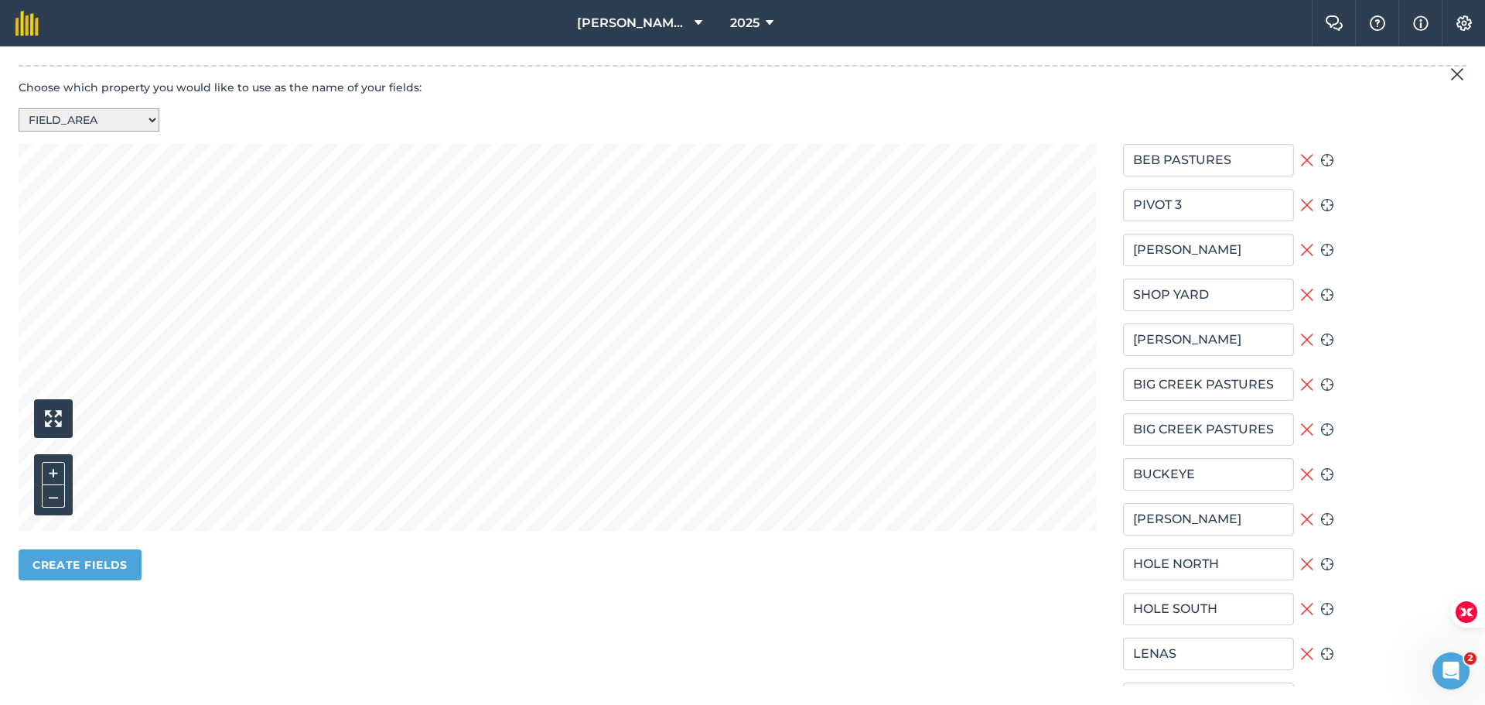
type input "84.32"
type input "7.36"
type input "40.78"
type input "29.88"
type input "40.59"
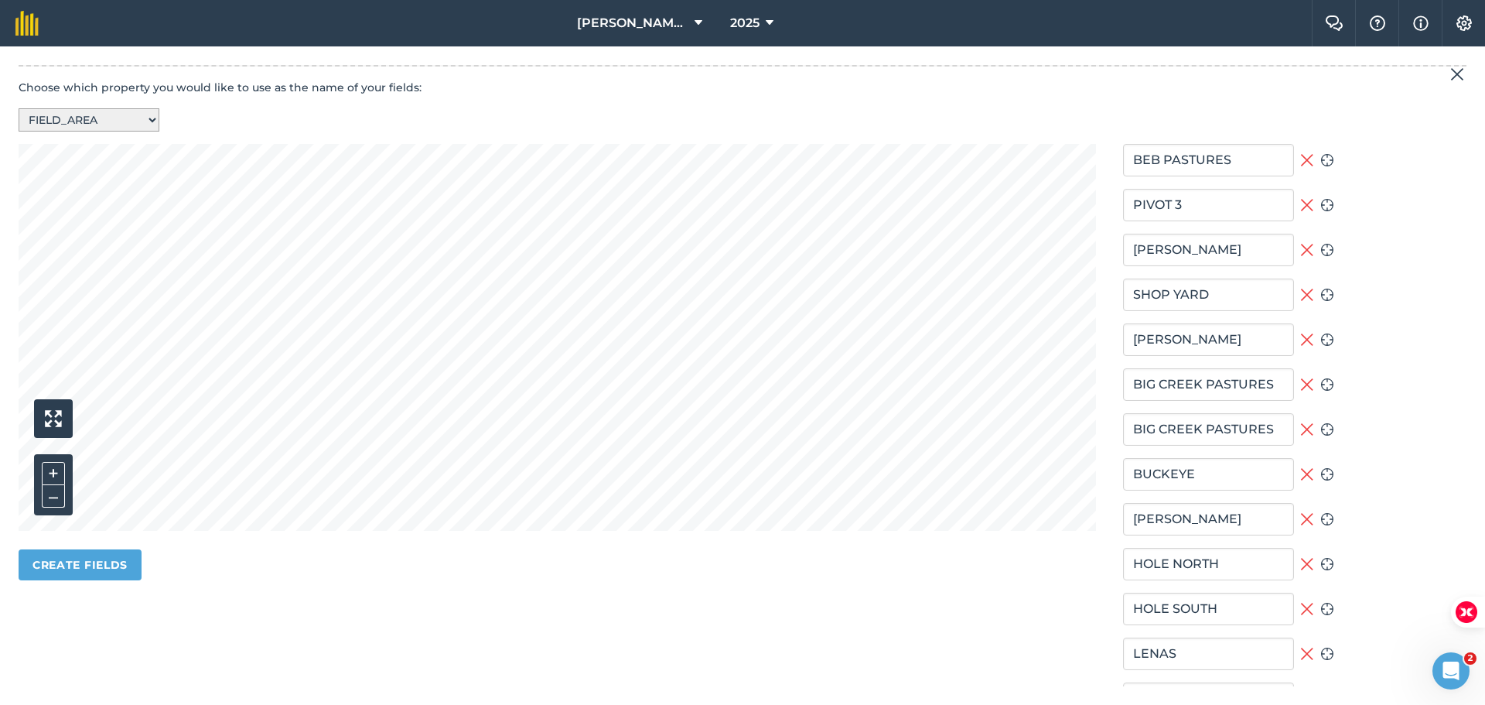
type input "167.87"
type input "293.78"
type input "152.19"
type input "150.29"
type input "191.72"
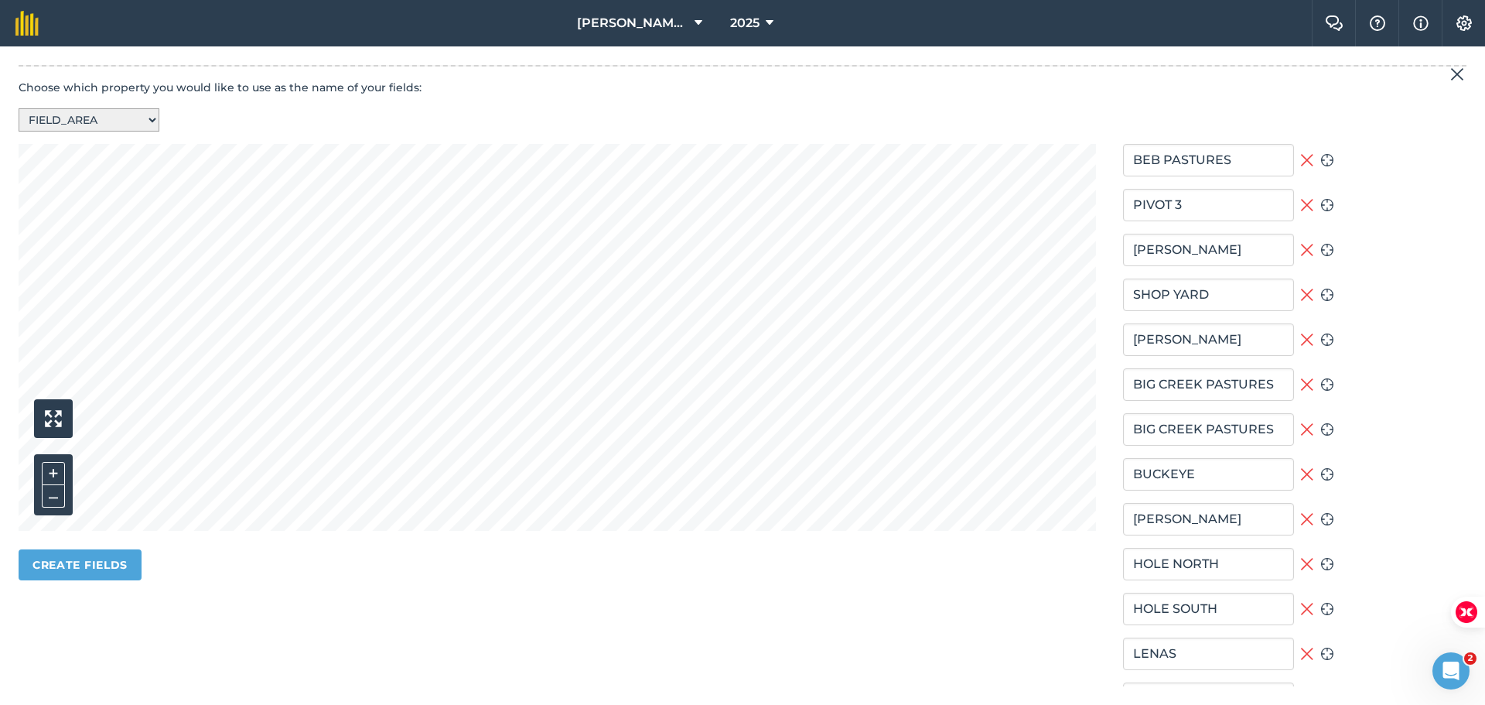
type input "158.81"
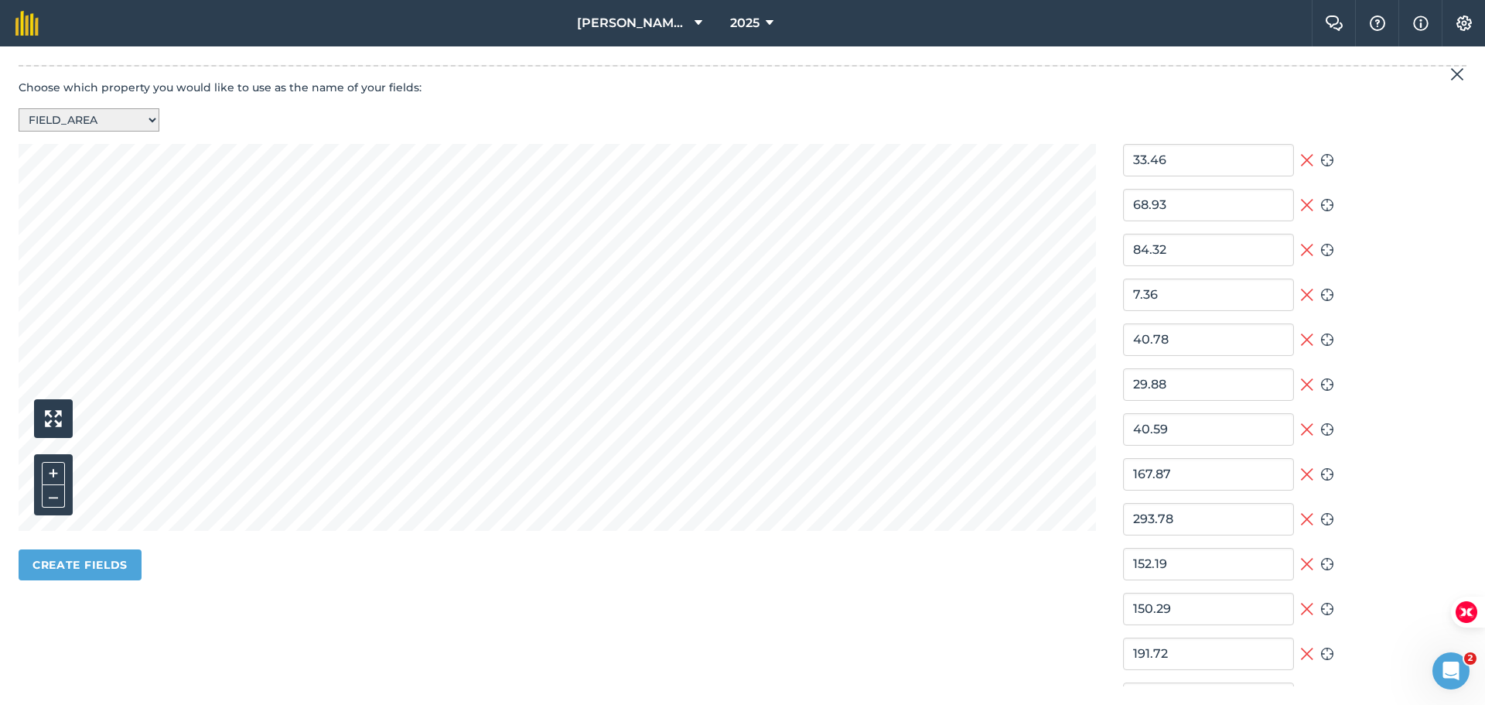
click at [71, 121] on select "-- Select a property -- CLIENTNAME FARM_NAME FIELD_NAME FIELD_AREA WITH_HOLES" at bounding box center [89, 119] width 141 height 23
select select "FIELD_NAME"
click at [19, 108] on select "-- Select a property -- CLIENTNAME FARM_NAME FIELD_NAME FIELD_AREA WITH_HOLES" at bounding box center [89, 119] width 141 height 23
type input "BEB PASTURES"
type input "PIVOT 3"
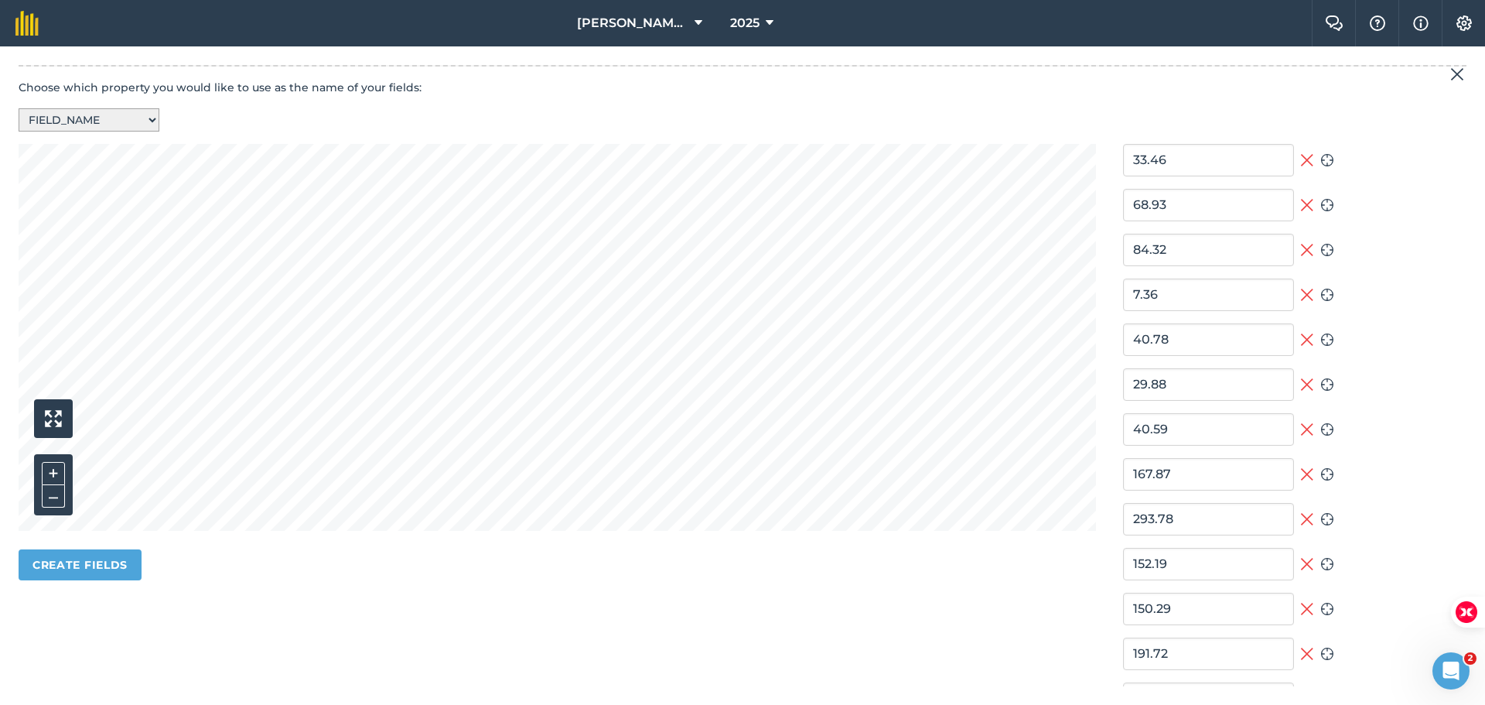
type input "[PERSON_NAME]"
type input "SHOP YARD"
type input "[PERSON_NAME]"
type input "BIG CREEK PASTURES"
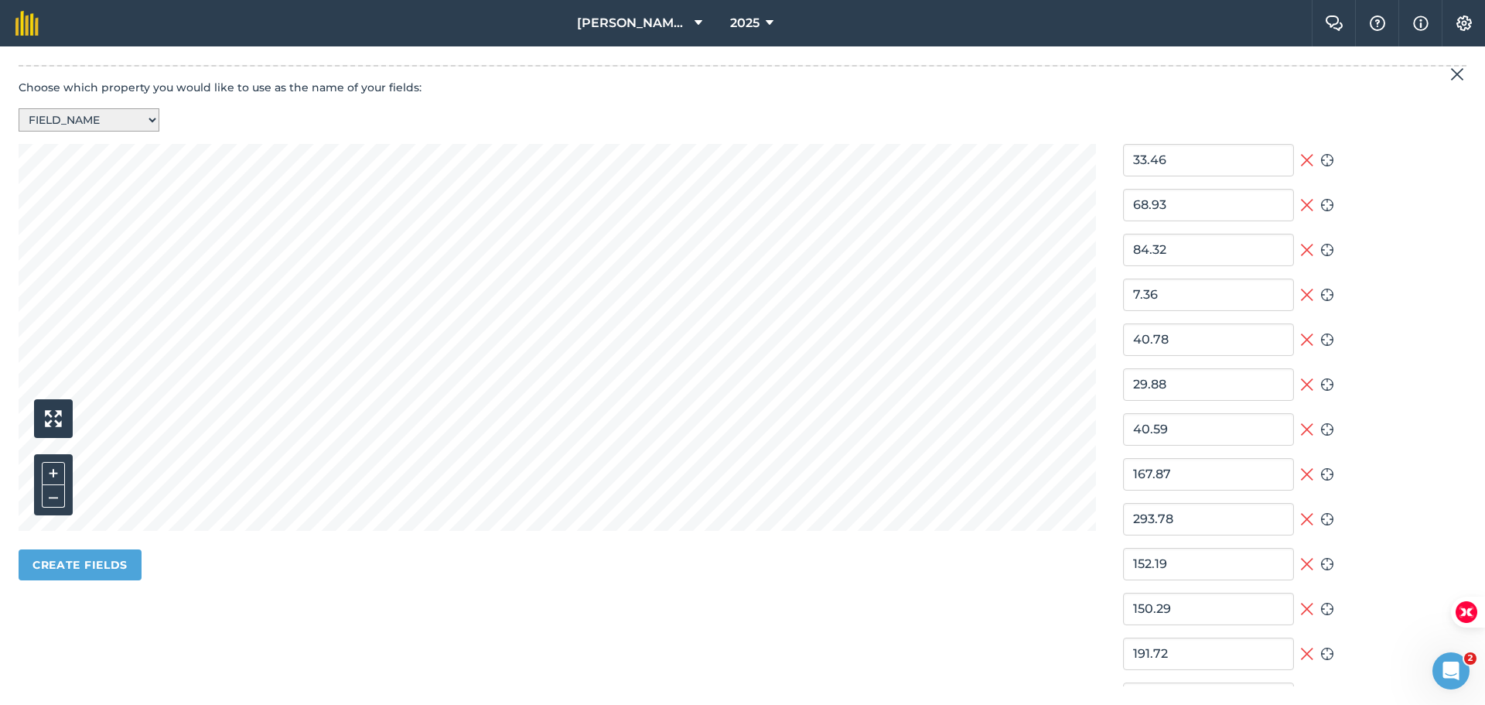
type input "BUCKEYE"
type input "[PERSON_NAME]"
type input "HOLE NORTH"
type input "HOLE SOUTH"
type input "LENAS"
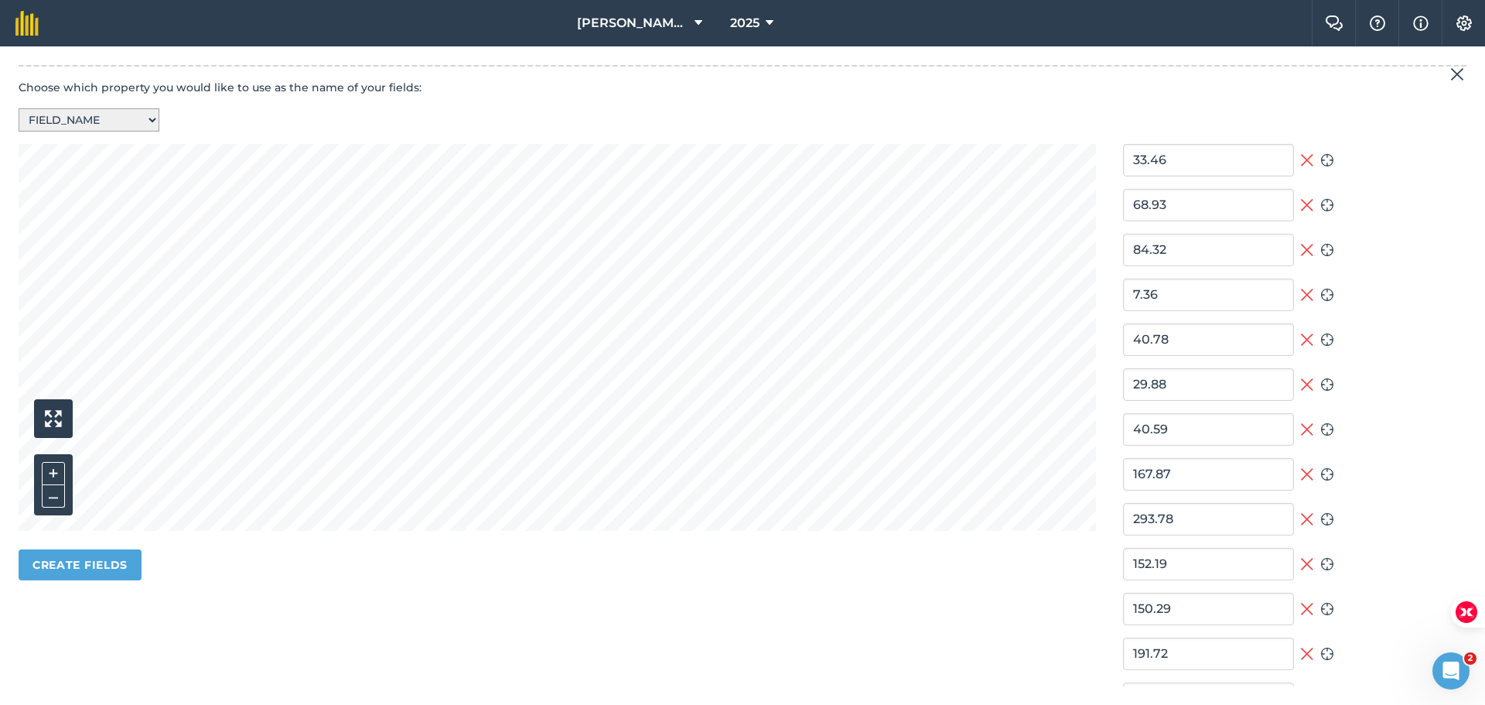
type input "OLDTOWN"
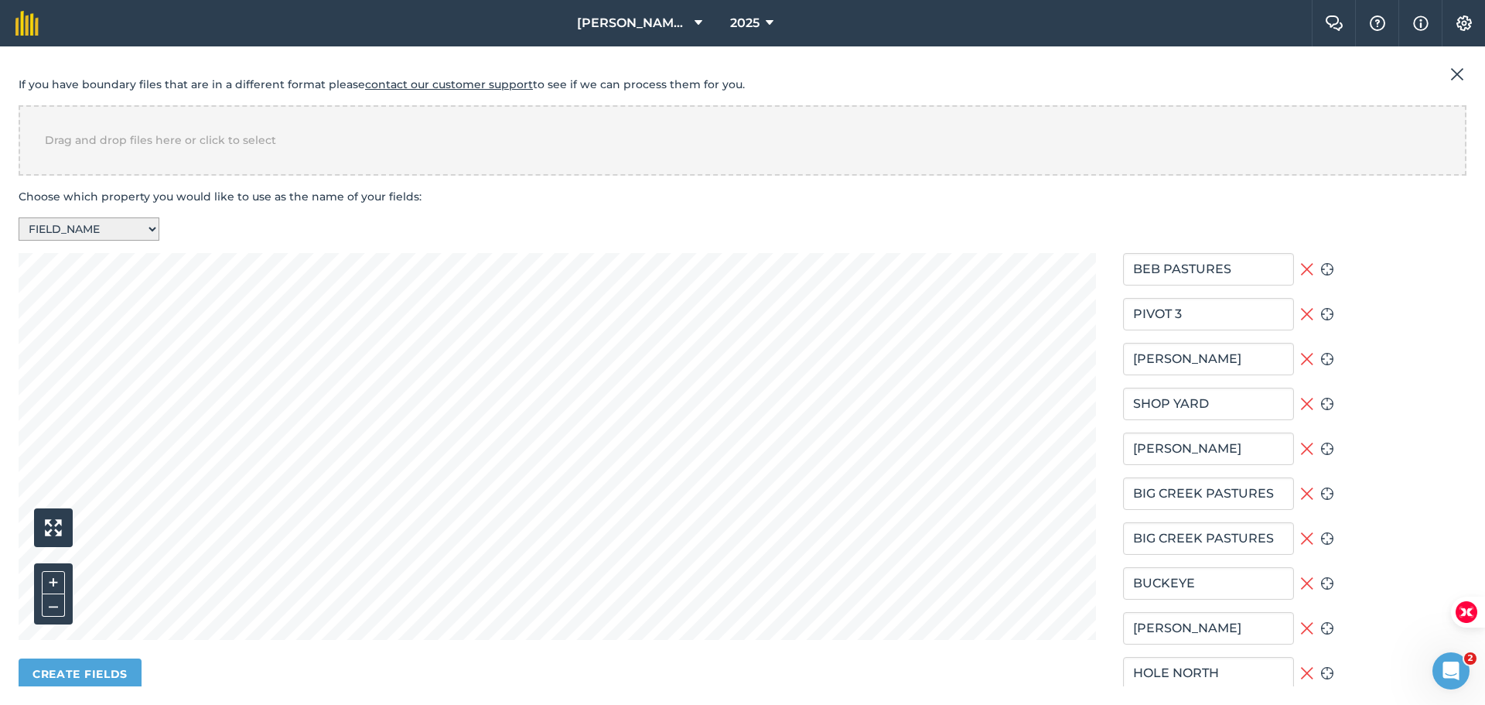
scroll to position [273, 0]
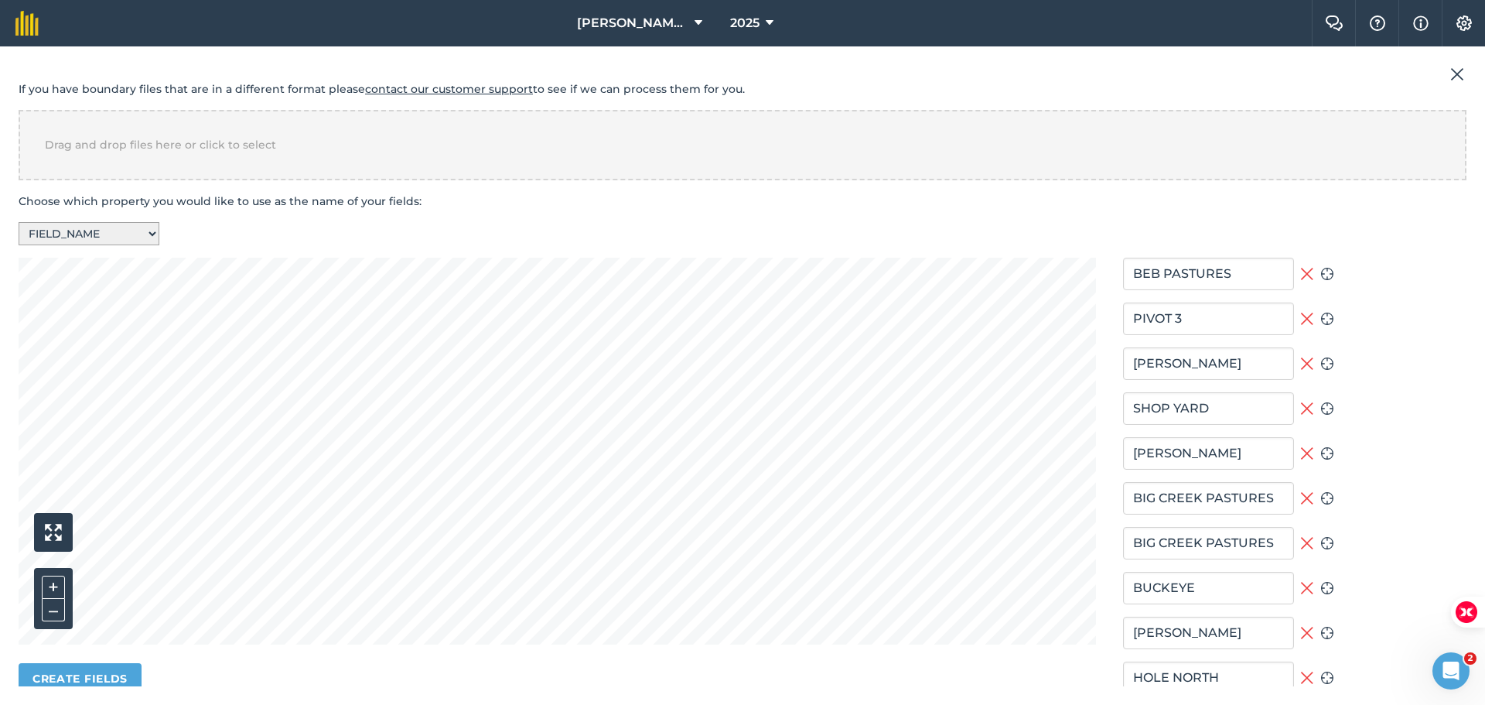
click at [1304, 273] on icon at bounding box center [1307, 274] width 12 height 12
click at [936, 223] on section "Upload files We accept KML, KMZ or SHP files & you can upload multiple files at…" at bounding box center [743, 344] width 1448 height 993
click at [972, 217] on section "Upload files We accept KML, KMZ or SHP files & you can upload multiple files at…" at bounding box center [743, 344] width 1448 height 993
click at [1303, 498] on icon at bounding box center [1307, 498] width 12 height 12
click at [840, 651] on section "+ – Create fields" at bounding box center [562, 543] width 1086 height 571
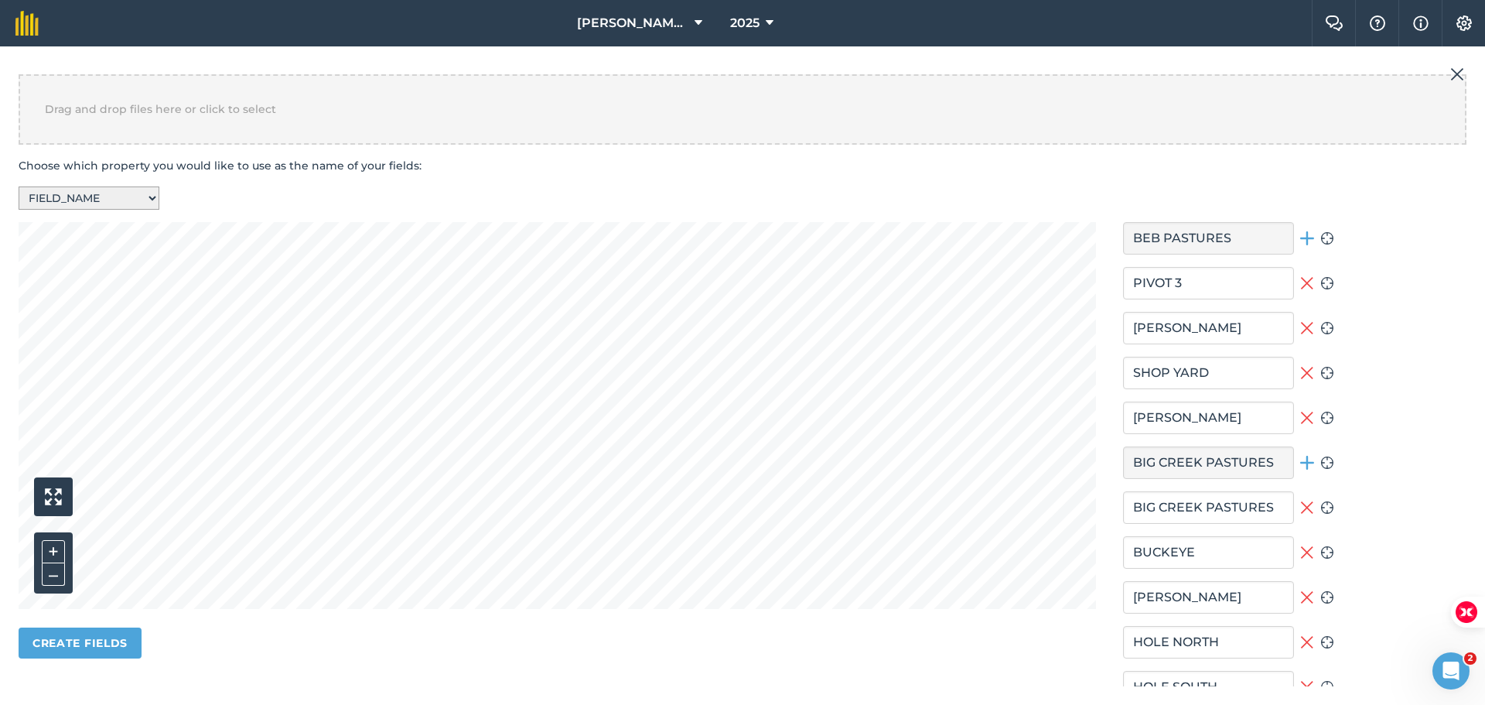
scroll to position [428, 0]
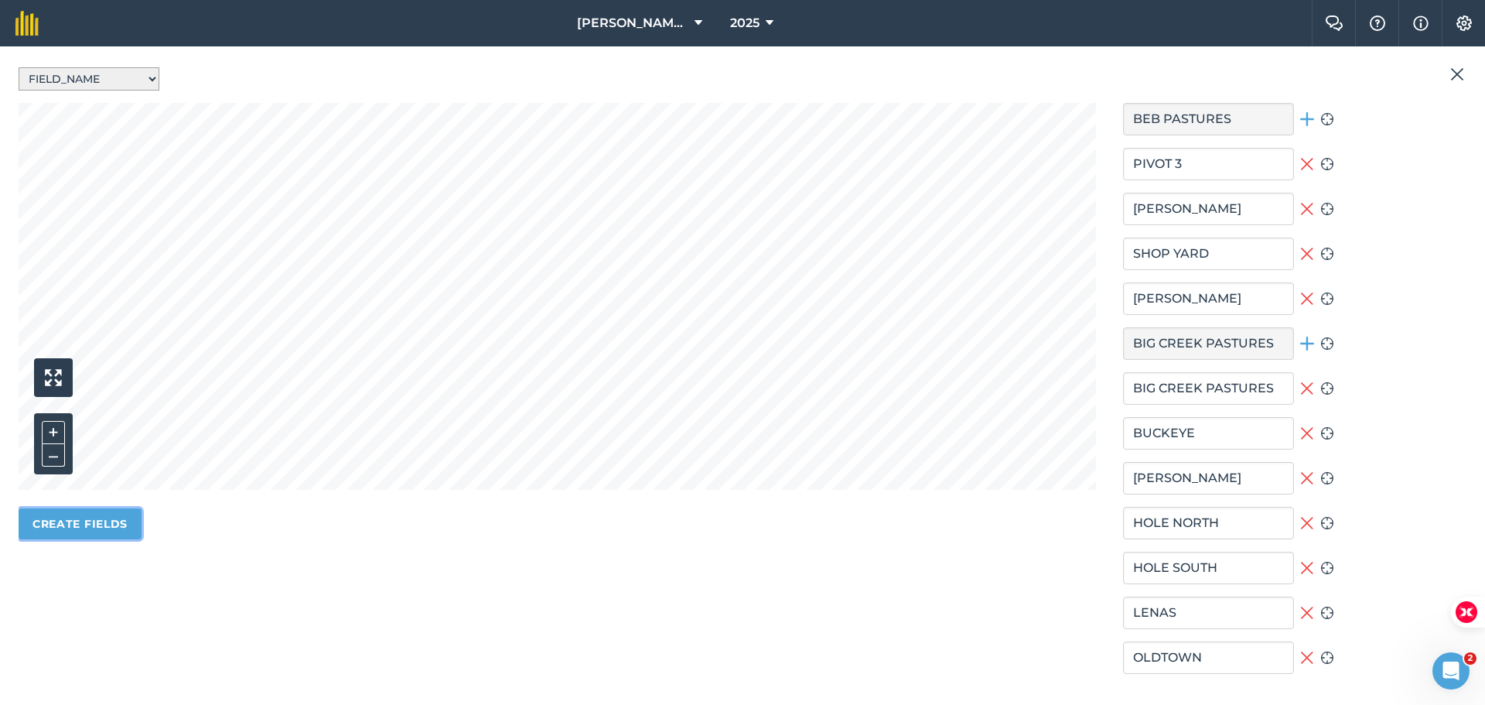
click at [93, 529] on button "Create fields" at bounding box center [80, 523] width 123 height 31
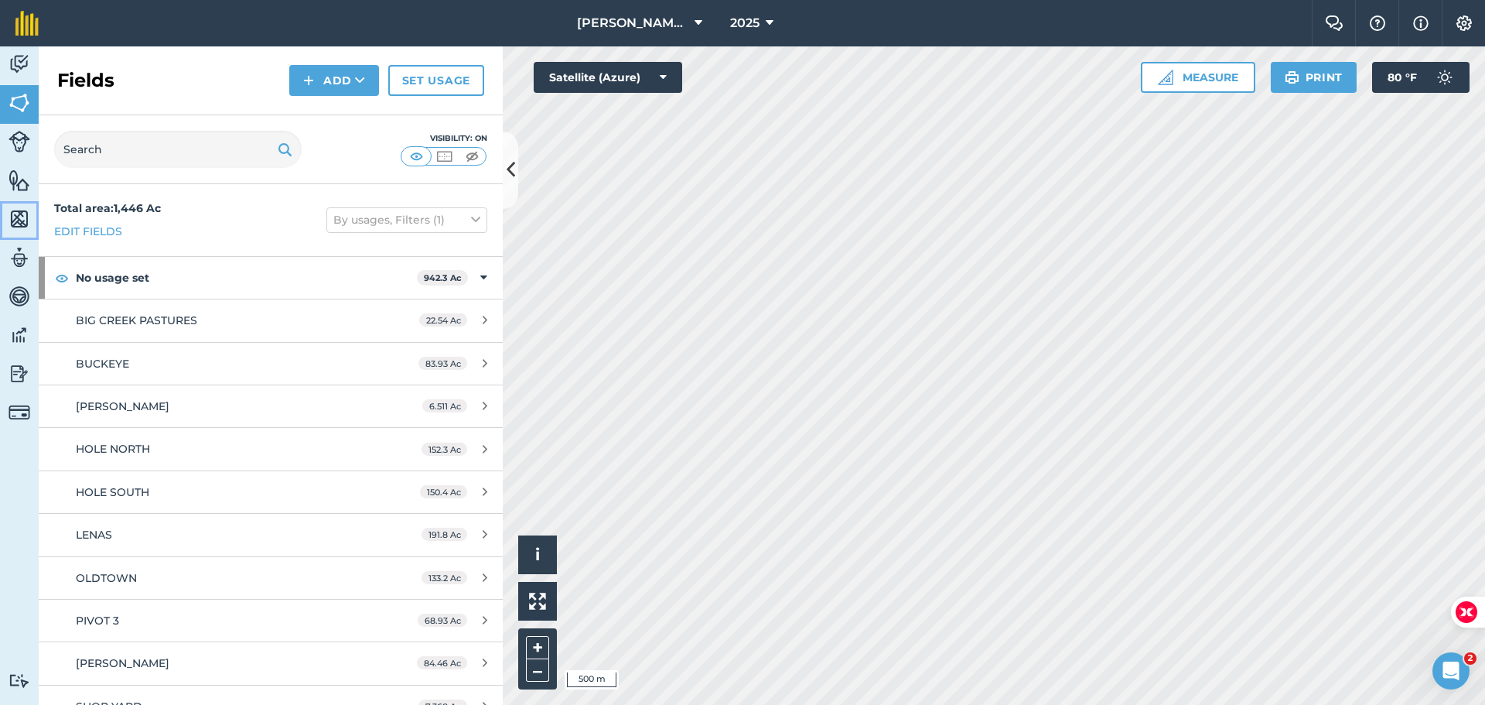
click at [15, 234] on link "Maps" at bounding box center [19, 220] width 39 height 39
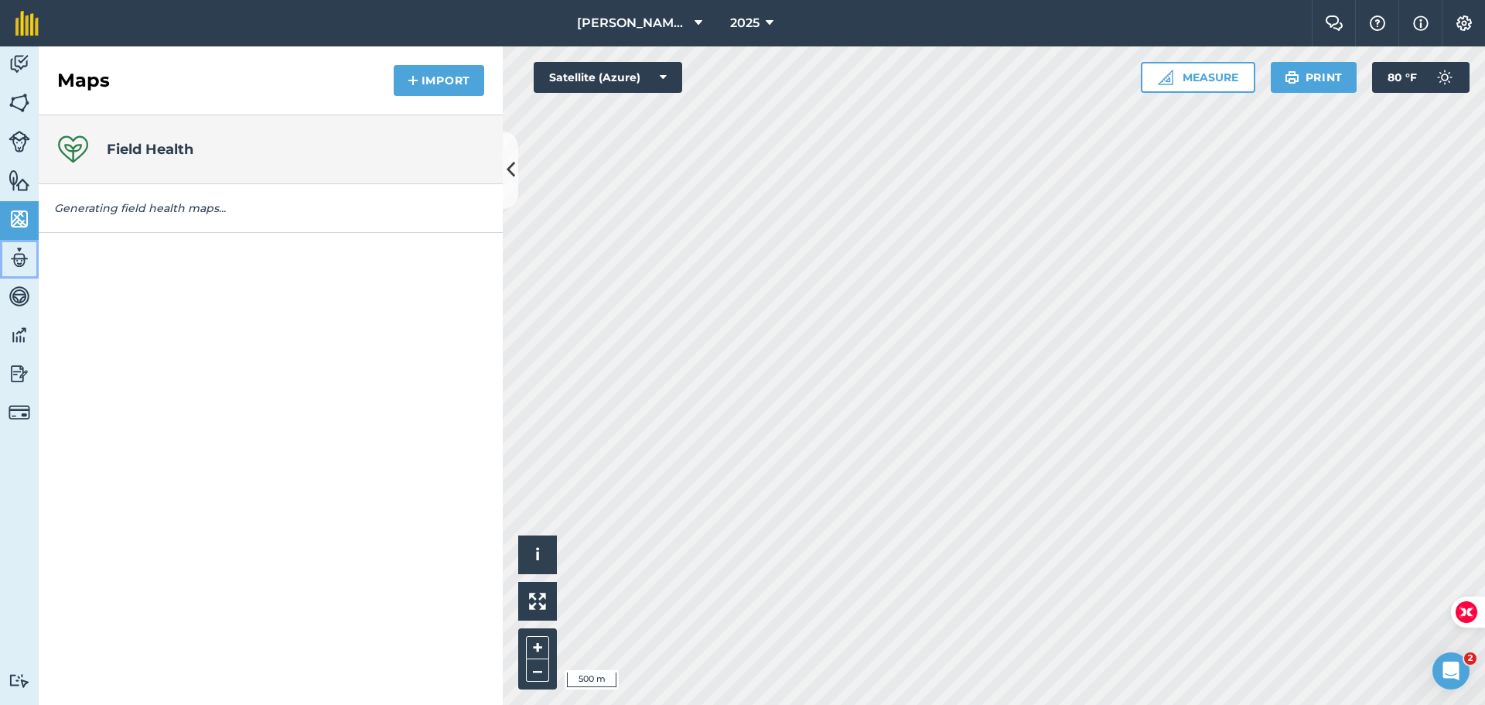
click at [13, 256] on img at bounding box center [20, 257] width 22 height 23
select select "MEMBER"
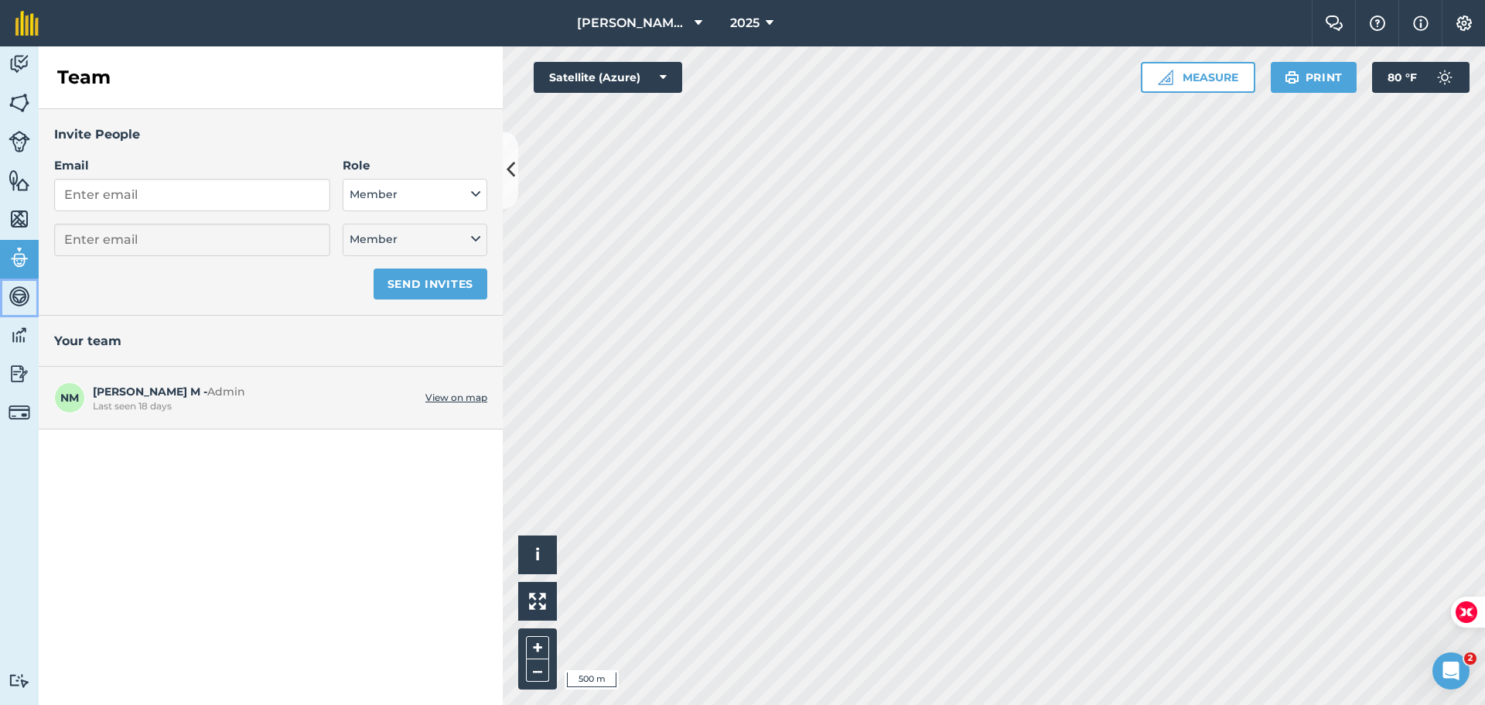
click at [22, 293] on img at bounding box center [20, 296] width 22 height 23
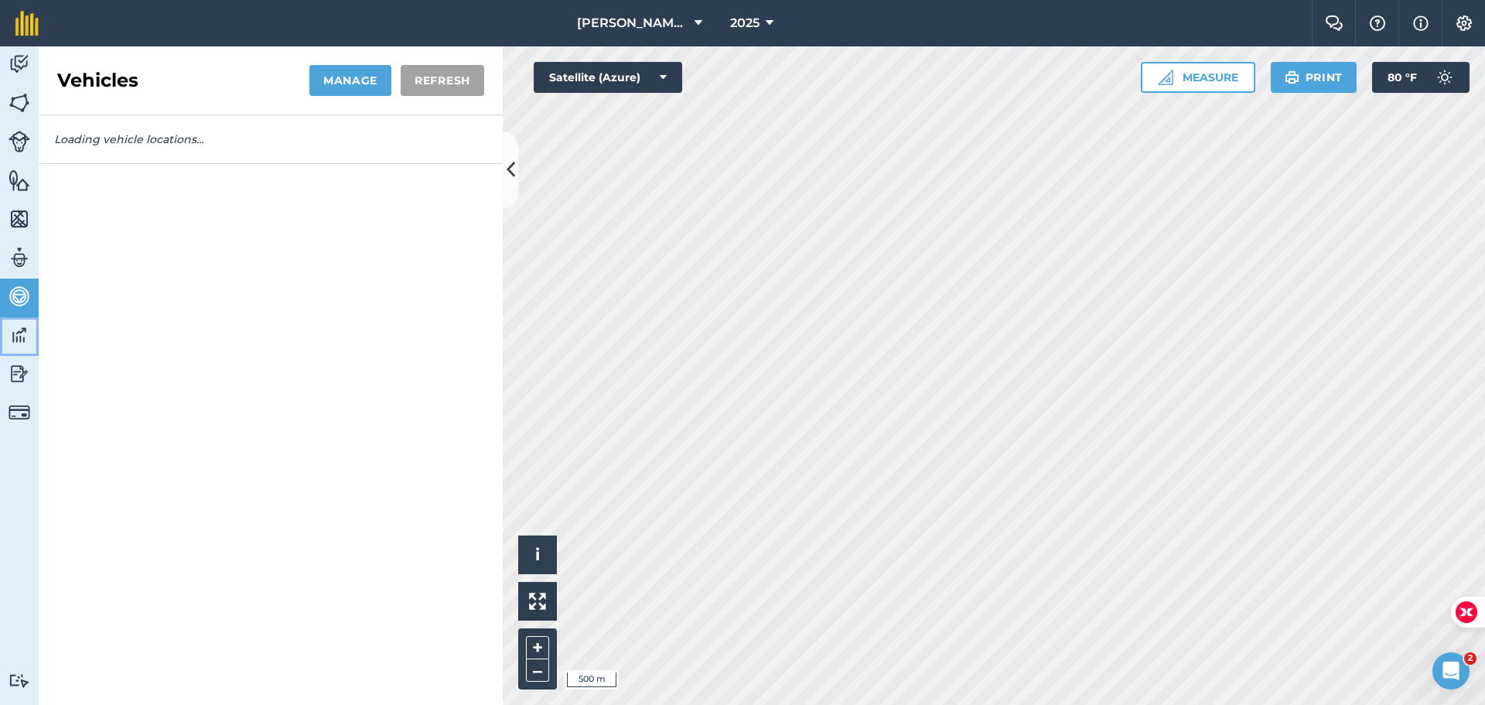
click at [9, 336] on img at bounding box center [20, 334] width 22 height 23
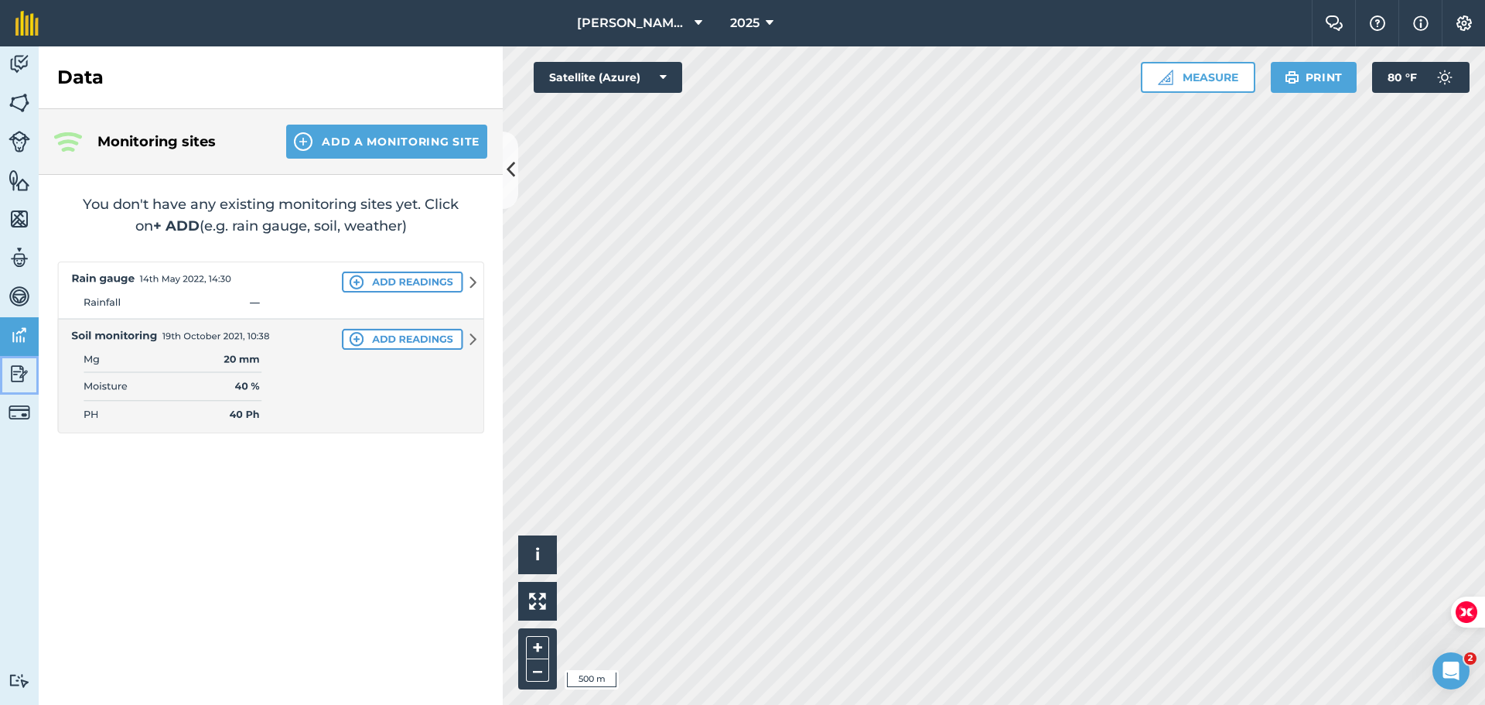
click at [17, 381] on img at bounding box center [20, 373] width 22 height 23
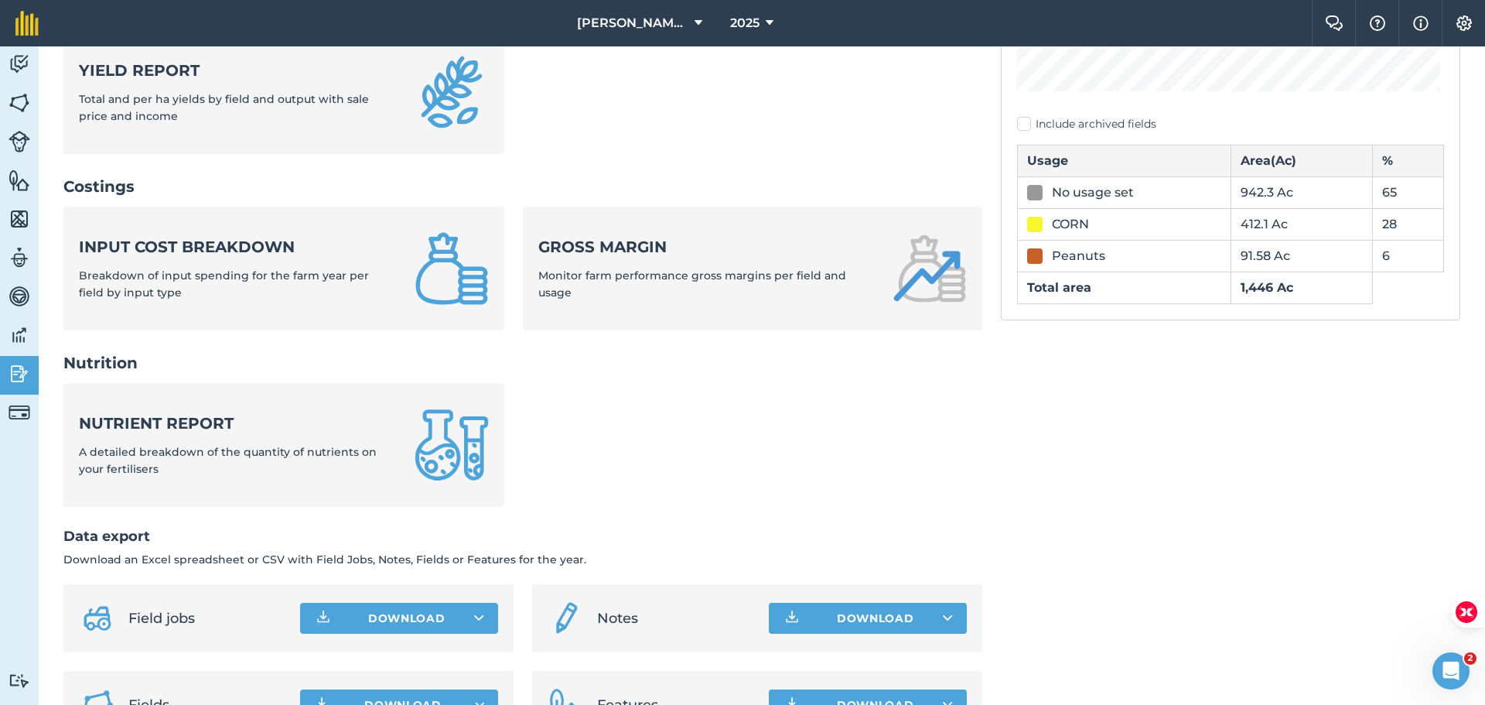
scroll to position [514, 0]
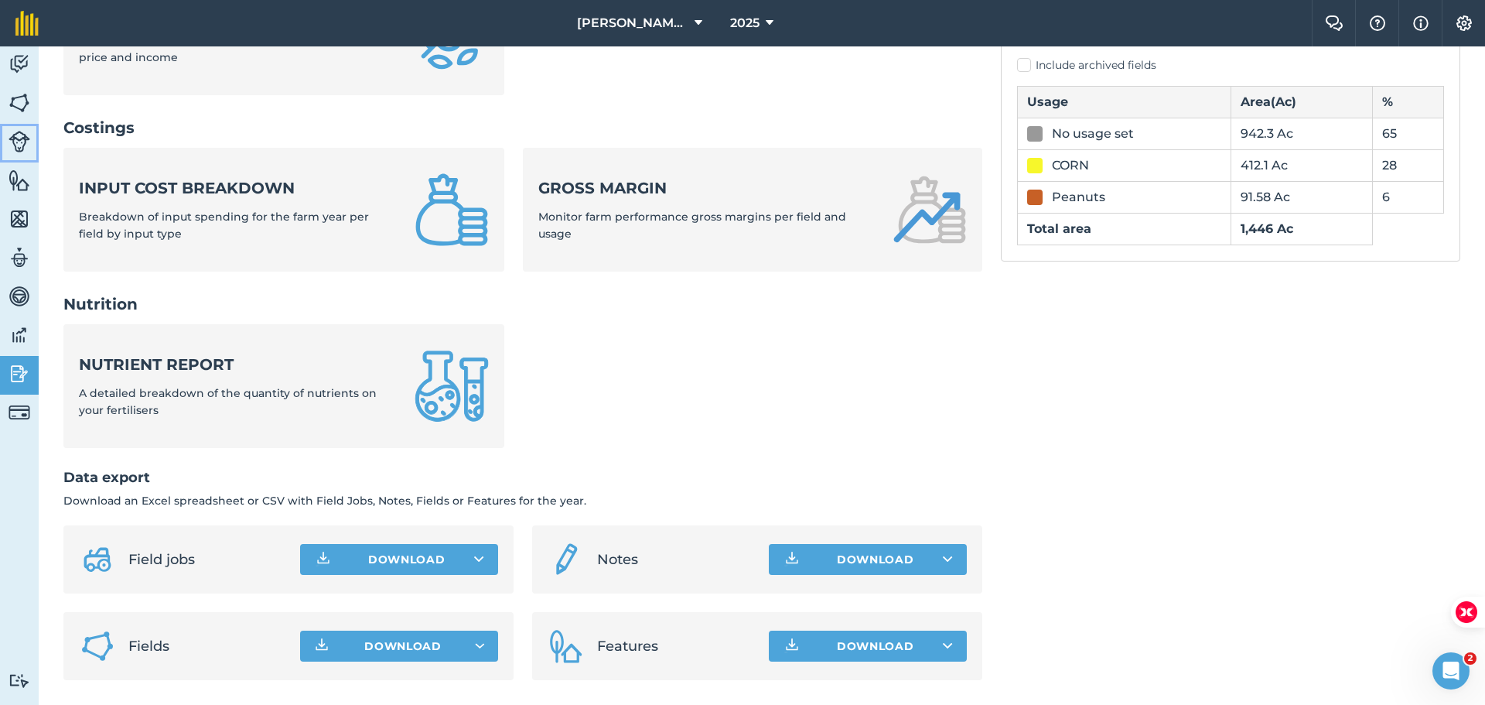
click at [24, 146] on img at bounding box center [20, 142] width 22 height 22
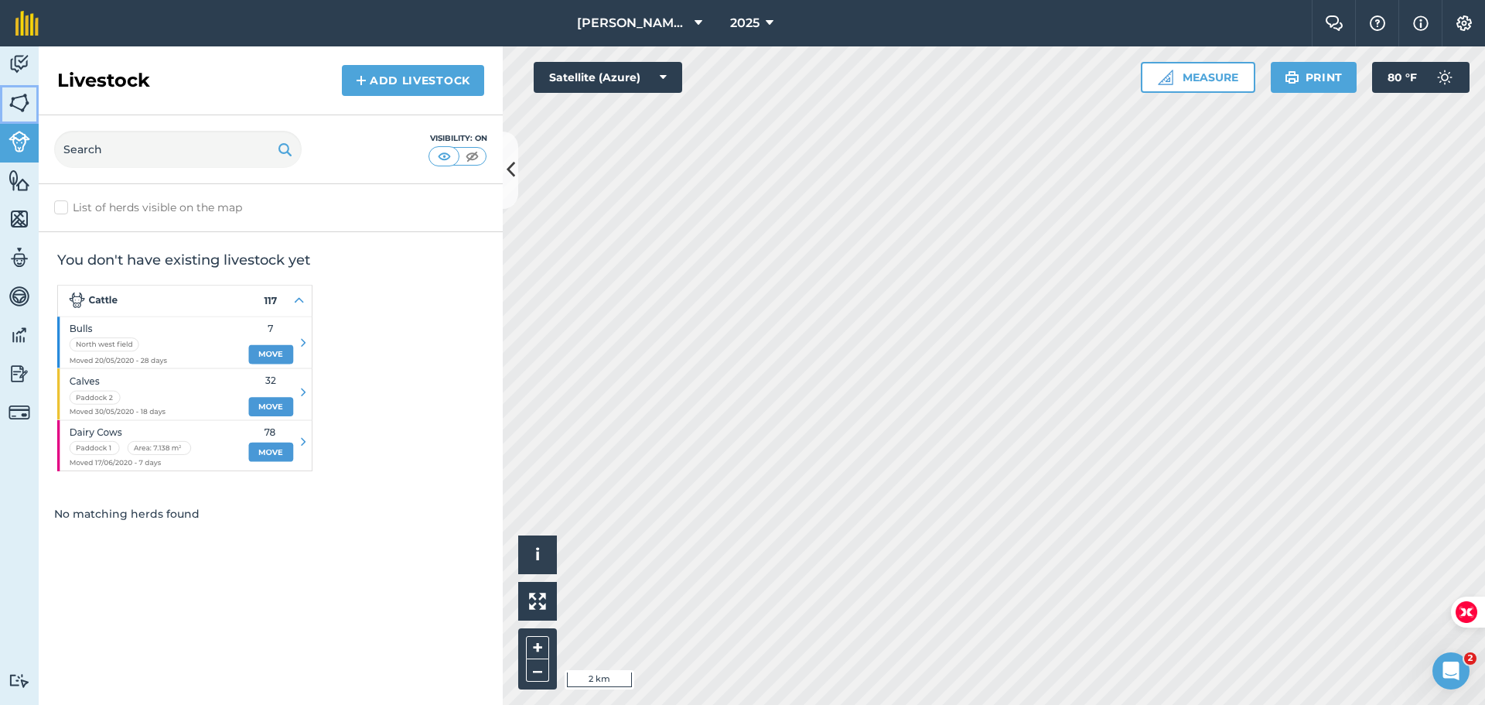
click at [26, 92] on img at bounding box center [20, 102] width 22 height 23
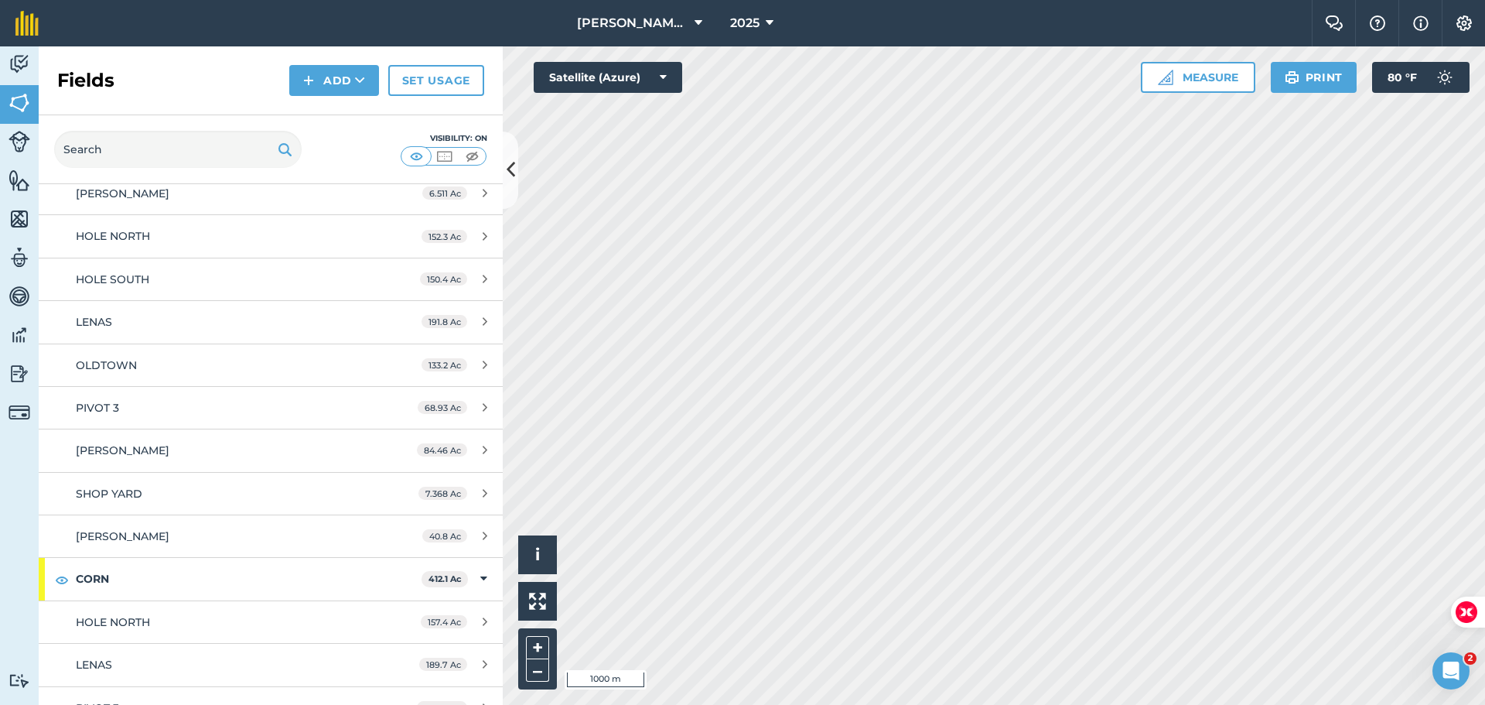
scroll to position [323, 0]
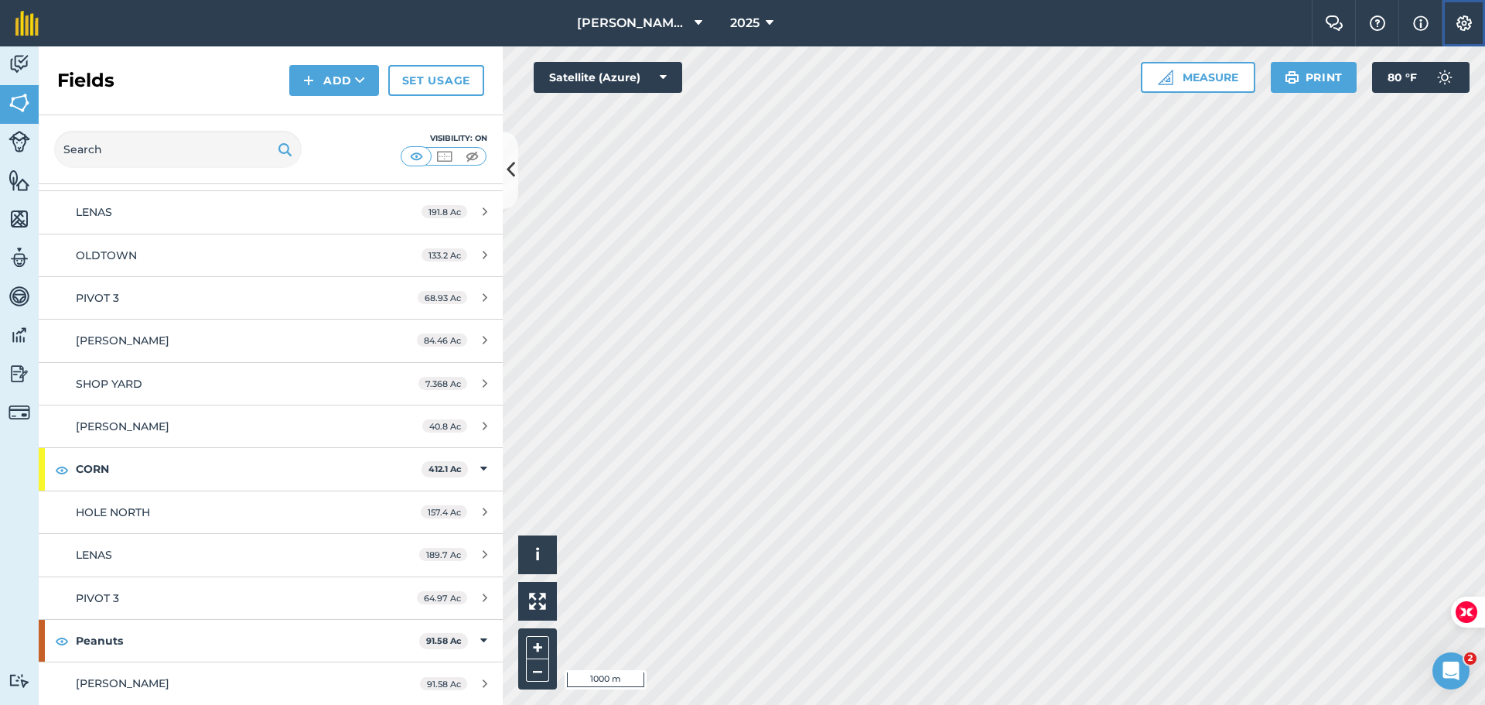
click at [1460, 22] on img at bounding box center [1464, 22] width 19 height 15
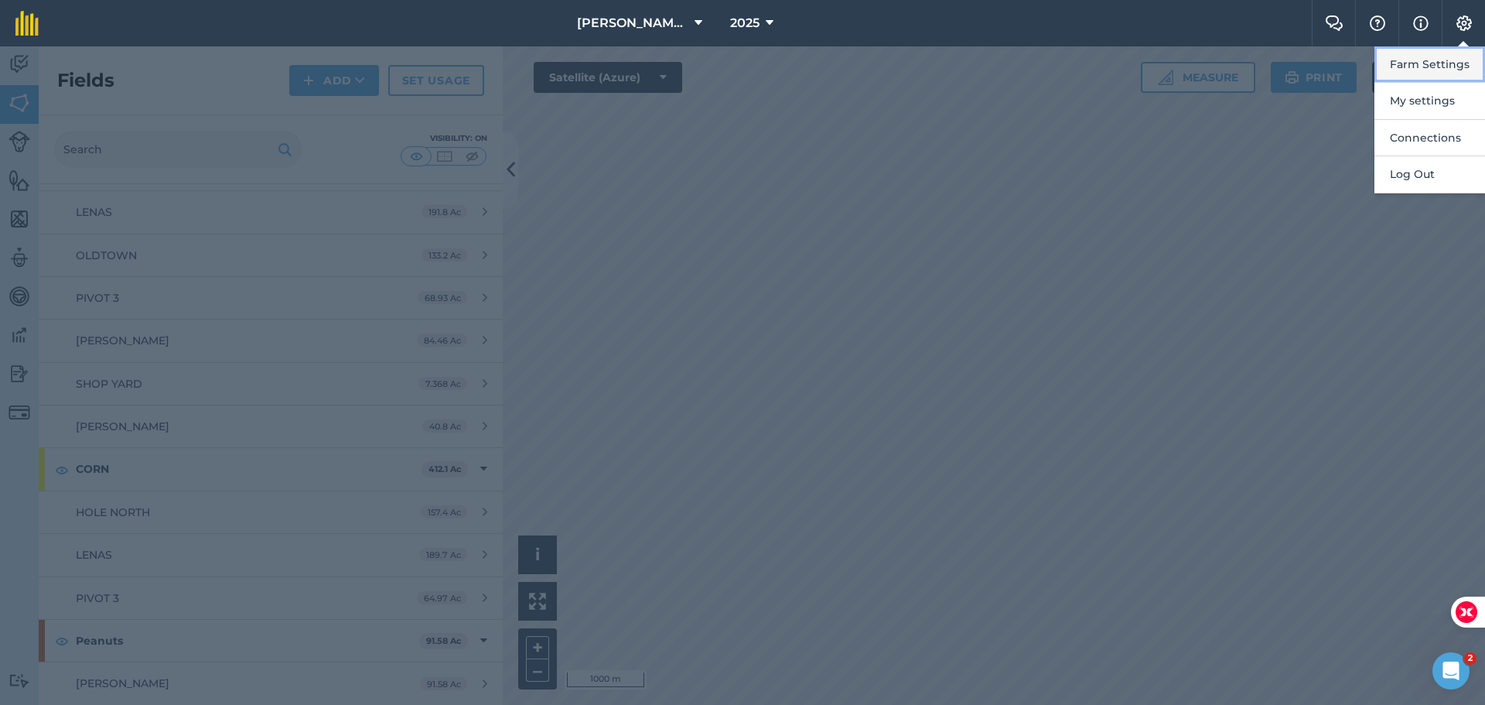
click at [1436, 63] on button "Farm Settings" at bounding box center [1430, 64] width 111 height 36
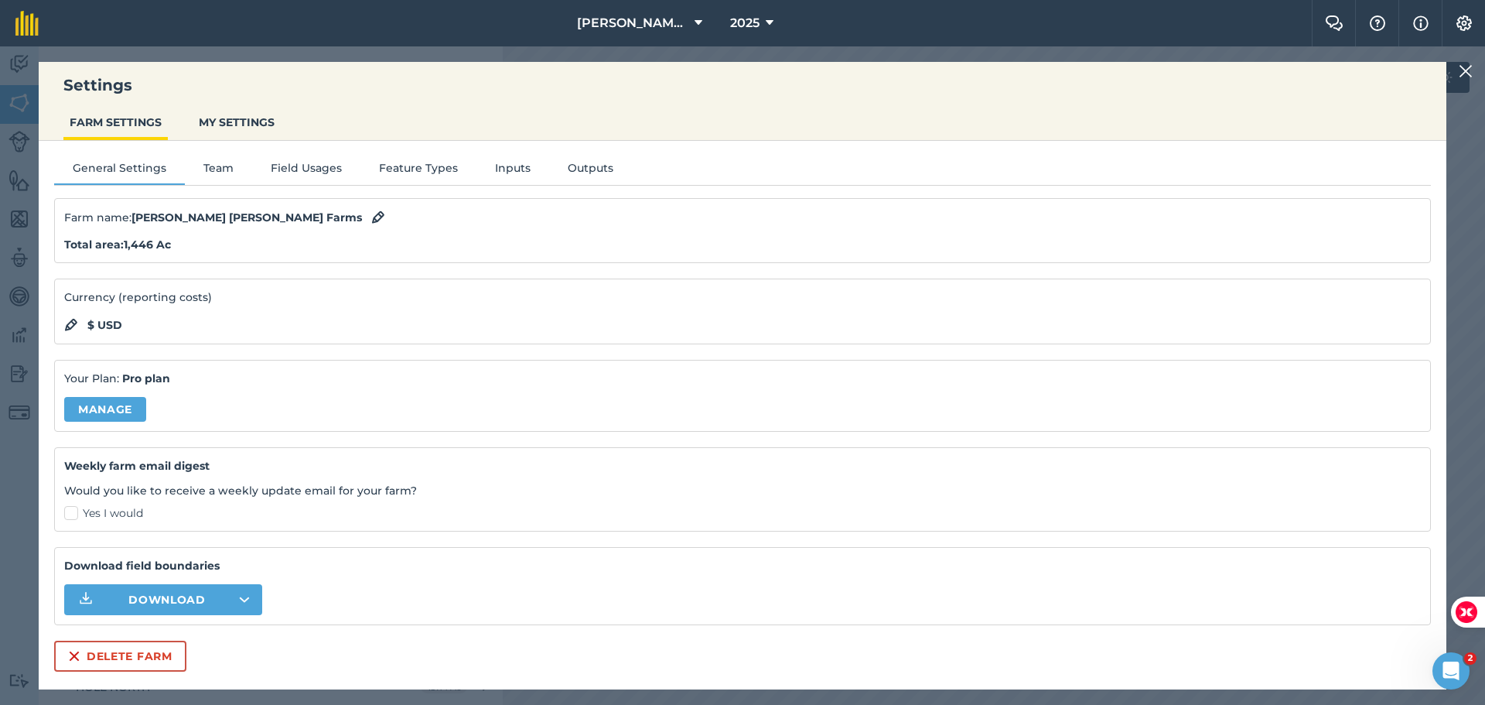
scroll to position [0, 0]
